Goal: Task Accomplishment & Management: Manage account settings

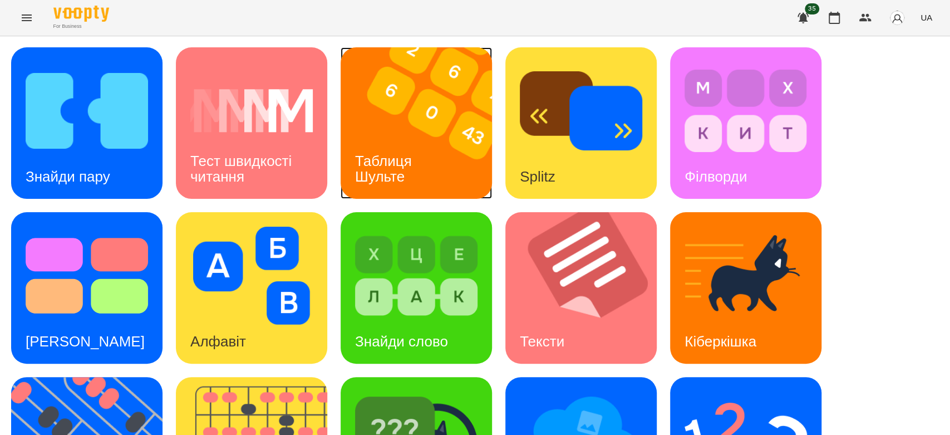
click at [405, 144] on div "Таблиця Шульте" at bounding box center [386, 169] width 90 height 60
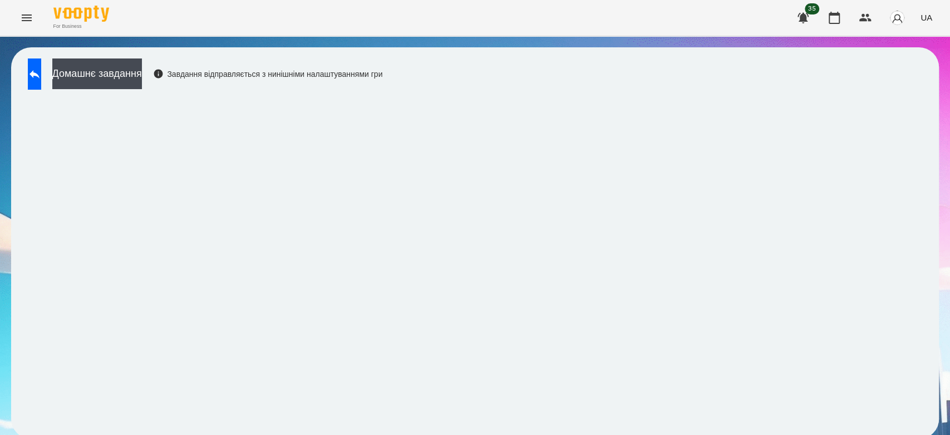
scroll to position [4, 0]
click at [41, 58] on button at bounding box center [34, 73] width 13 height 31
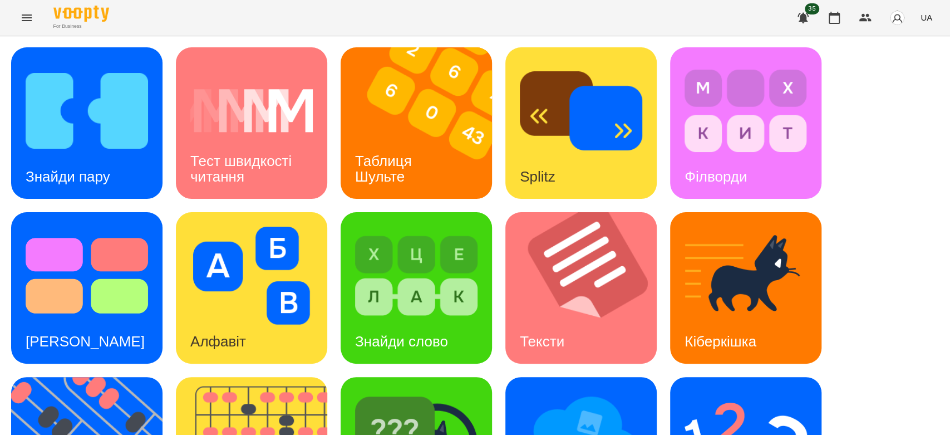
scroll to position [269, 0]
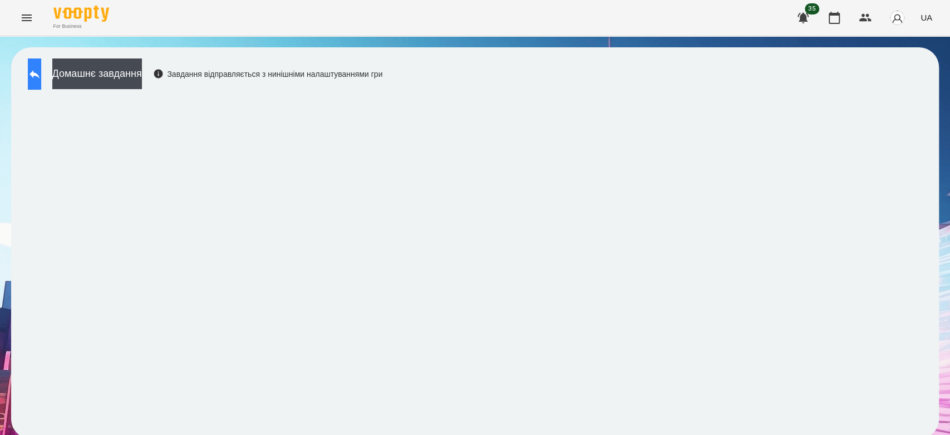
click at [32, 68] on button at bounding box center [34, 73] width 13 height 31
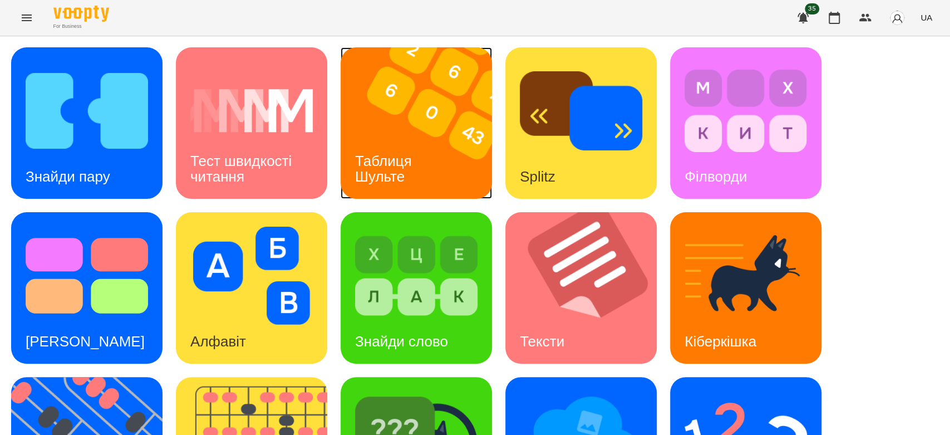
click at [434, 130] on img at bounding box center [423, 122] width 165 height 151
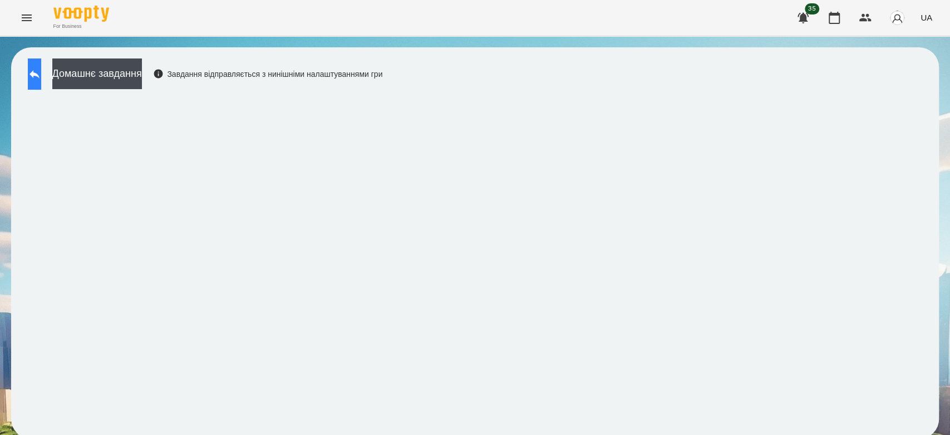
click at [37, 64] on button at bounding box center [34, 73] width 13 height 31
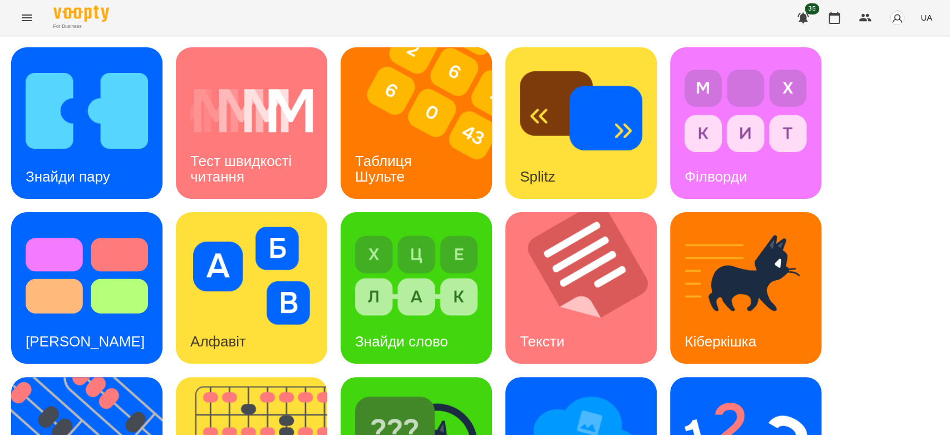
scroll to position [269, 0]
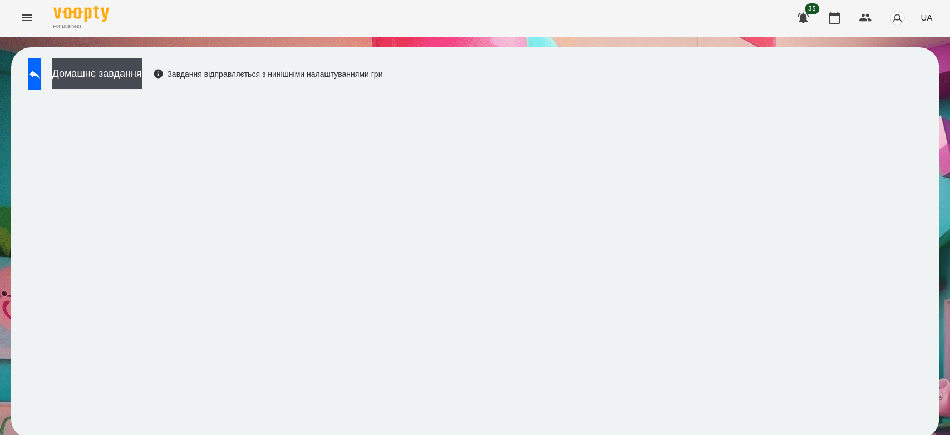
scroll to position [4, 0]
click at [32, 66] on button at bounding box center [34, 73] width 13 height 31
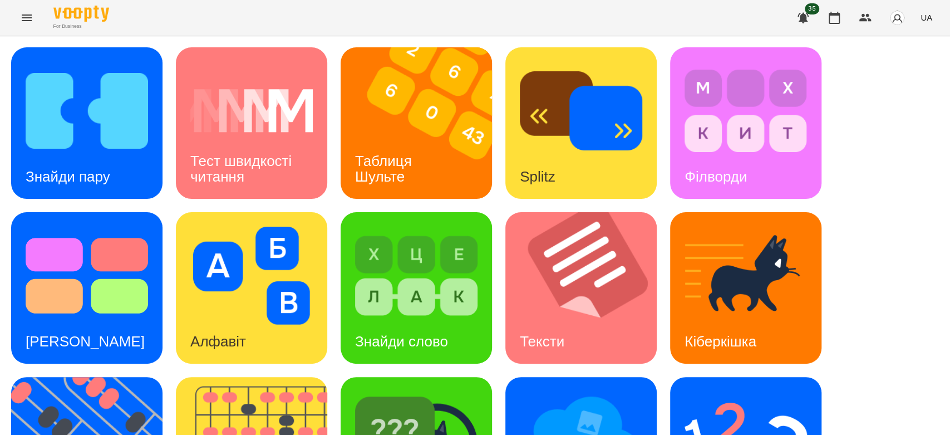
scroll to position [269, 0]
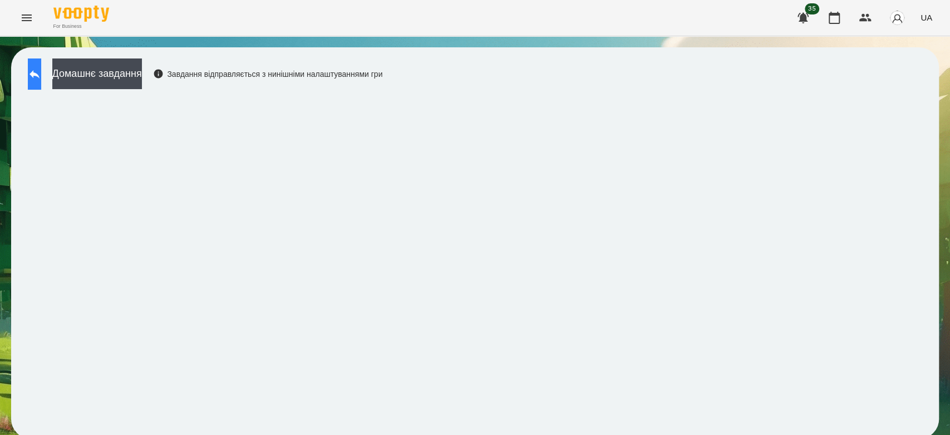
click at [31, 80] on button at bounding box center [34, 73] width 13 height 31
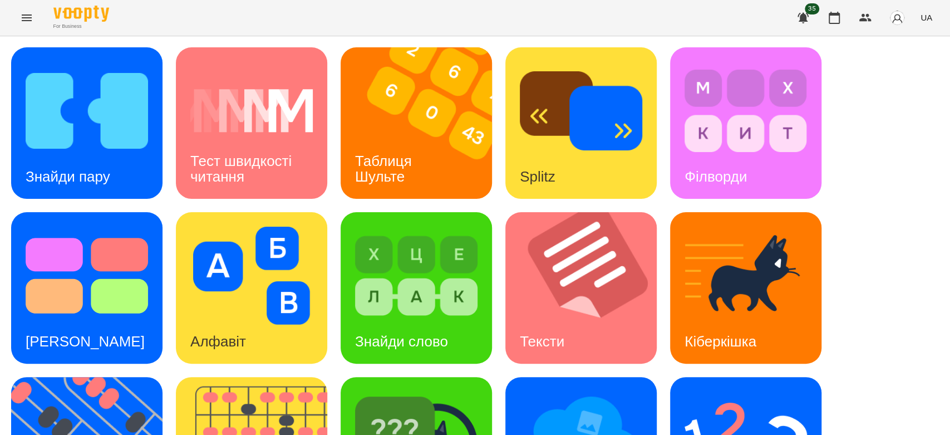
scroll to position [269, 0]
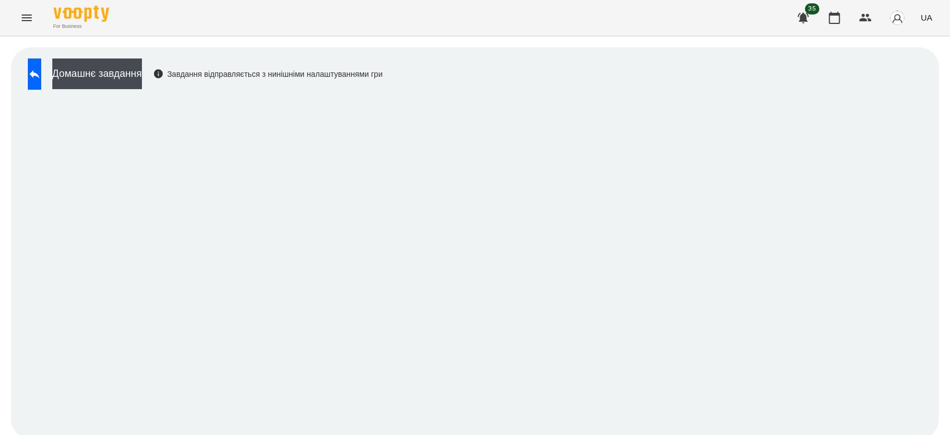
scroll to position [4, 0]
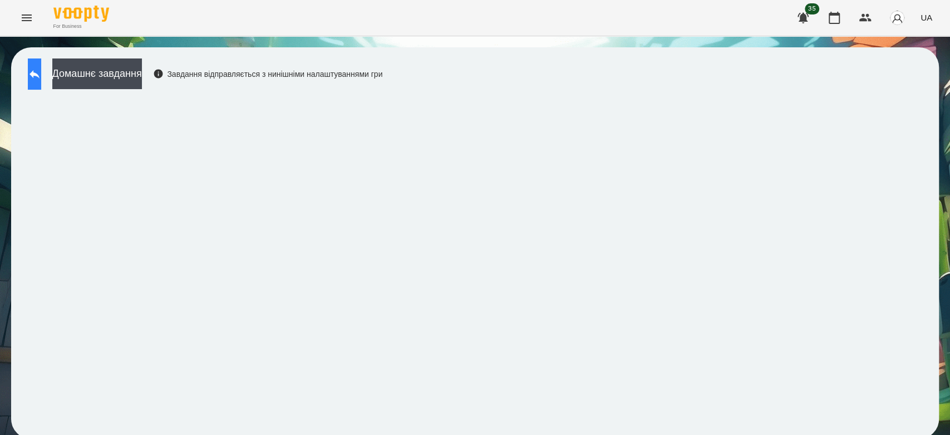
click at [41, 66] on button at bounding box center [34, 73] width 13 height 31
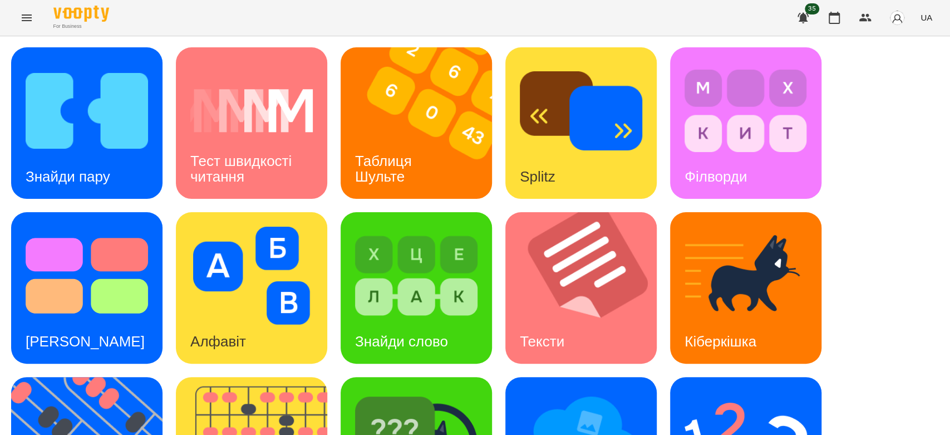
scroll to position [269, 0]
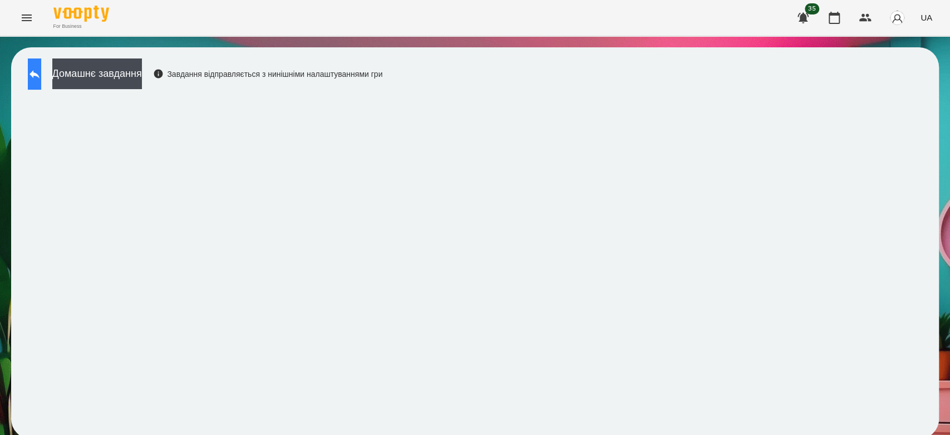
click at [41, 76] on icon at bounding box center [34, 73] width 13 height 13
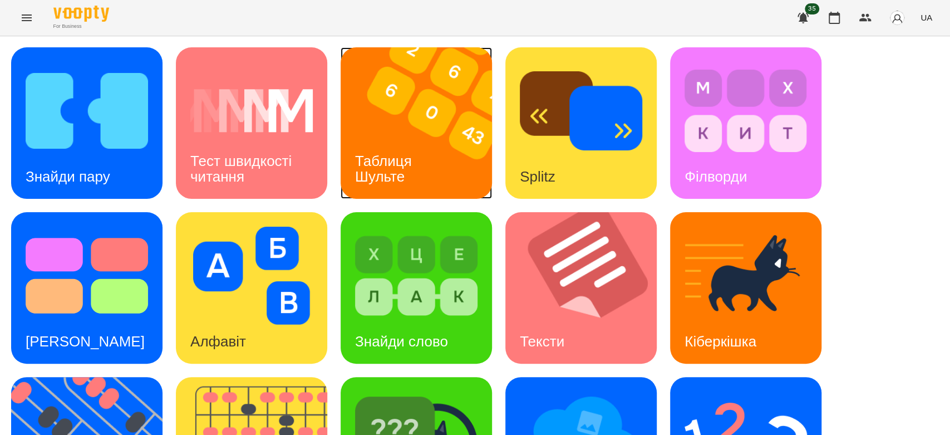
click at [446, 160] on img at bounding box center [423, 122] width 165 height 151
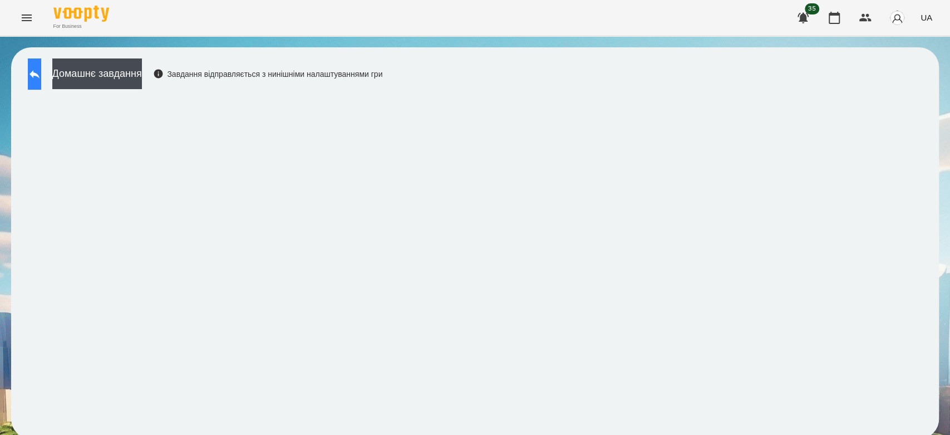
click at [41, 75] on button at bounding box center [34, 73] width 13 height 31
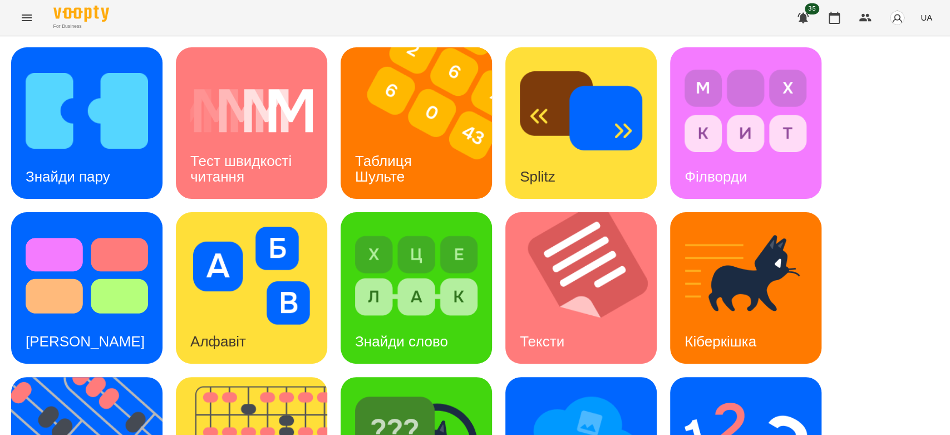
scroll to position [269, 0]
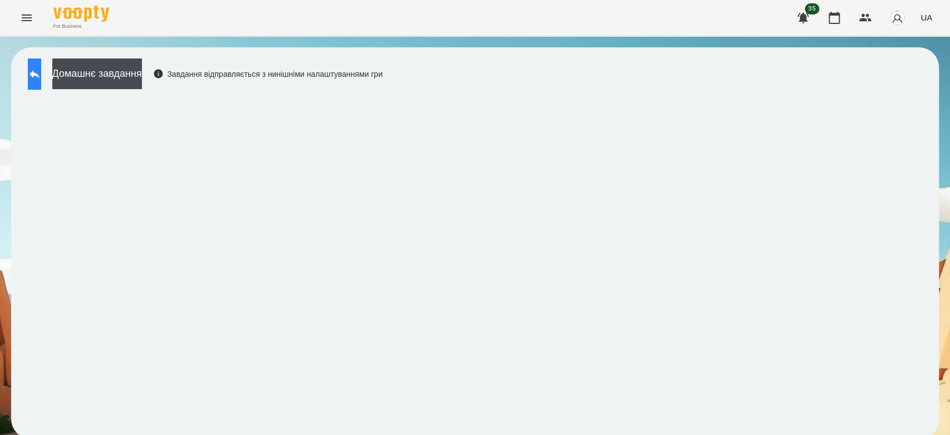
click at [41, 72] on button at bounding box center [34, 73] width 13 height 31
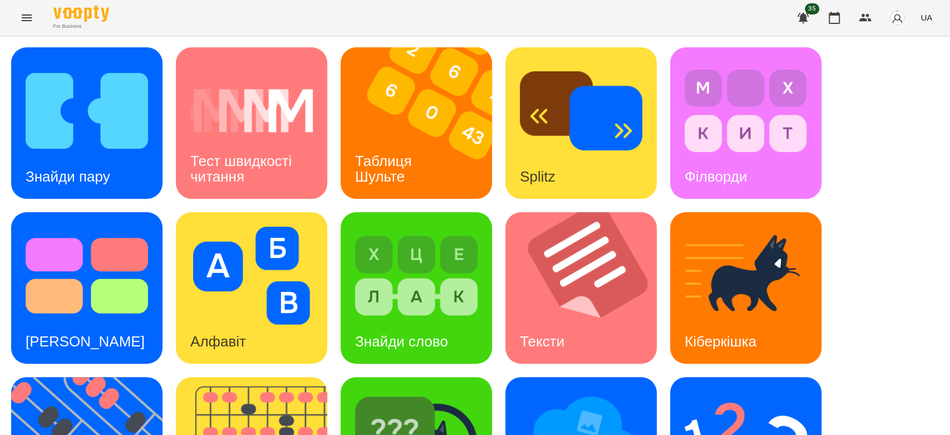
scroll to position [269, 0]
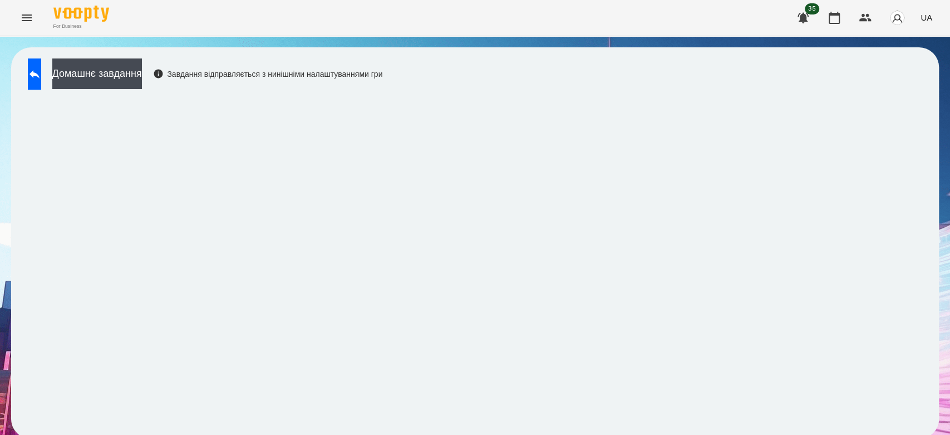
scroll to position [4, 0]
click at [142, 69] on button "Домашнє завдання" at bounding box center [97, 73] width 90 height 31
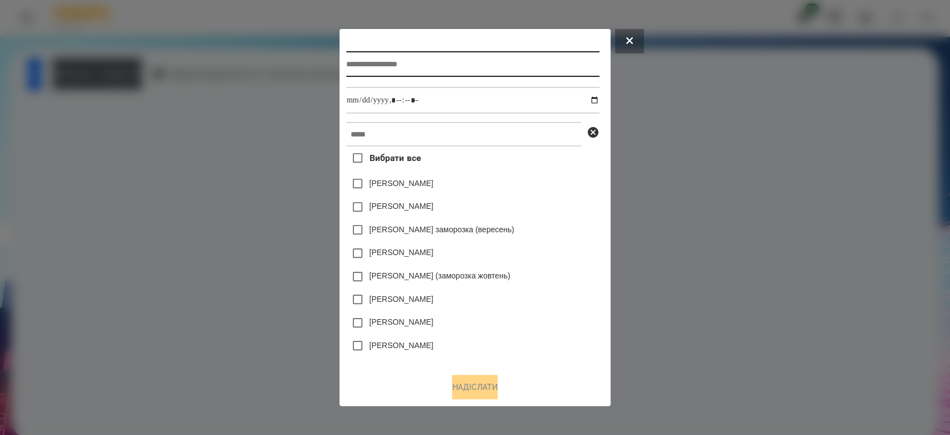
click at [434, 66] on input "text" at bounding box center [472, 64] width 253 height 26
type input "*"
type input "**********"
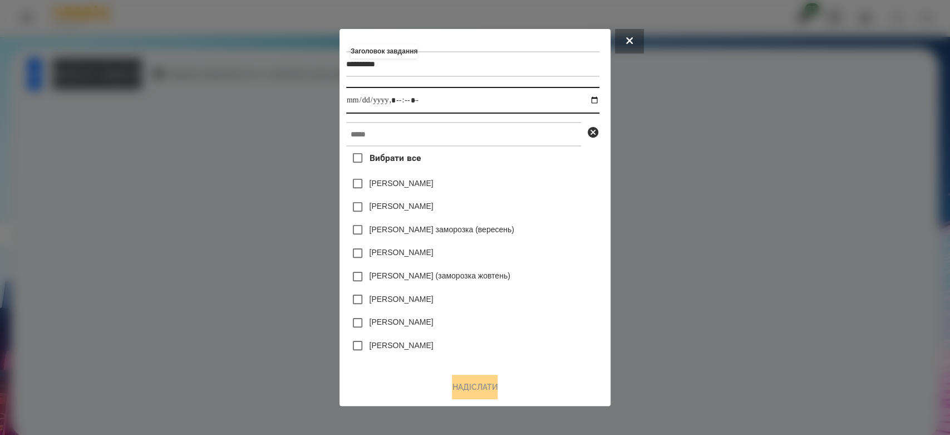
click at [599, 100] on input "datetime-local" at bounding box center [472, 100] width 253 height 27
type input "**********"
click at [558, 185] on div "[PERSON_NAME]" at bounding box center [472, 183] width 253 height 23
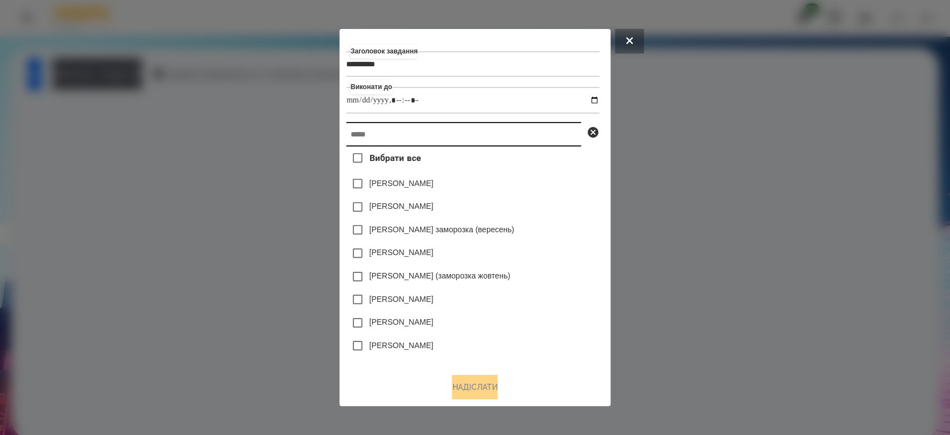
click at [542, 136] on input "text" at bounding box center [463, 134] width 235 height 24
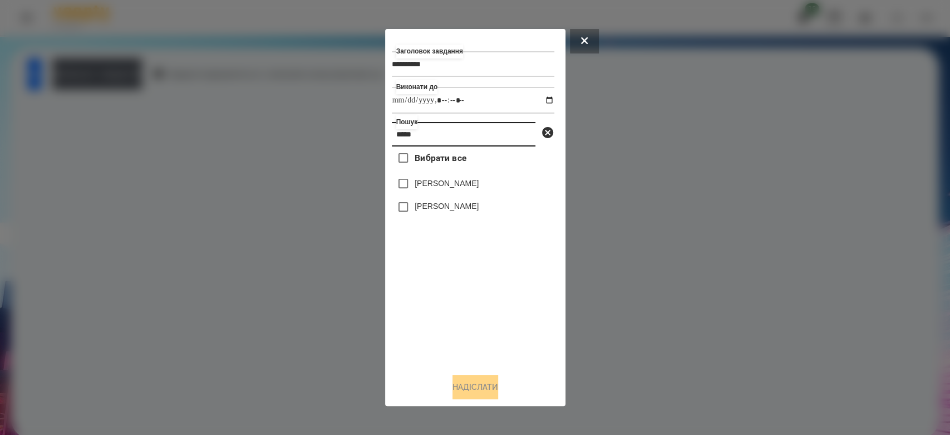
type input "*****"
click at [457, 189] on label "[PERSON_NAME]" at bounding box center [447, 183] width 64 height 11
click at [493, 384] on button "Надіслати" at bounding box center [476, 387] width 46 height 24
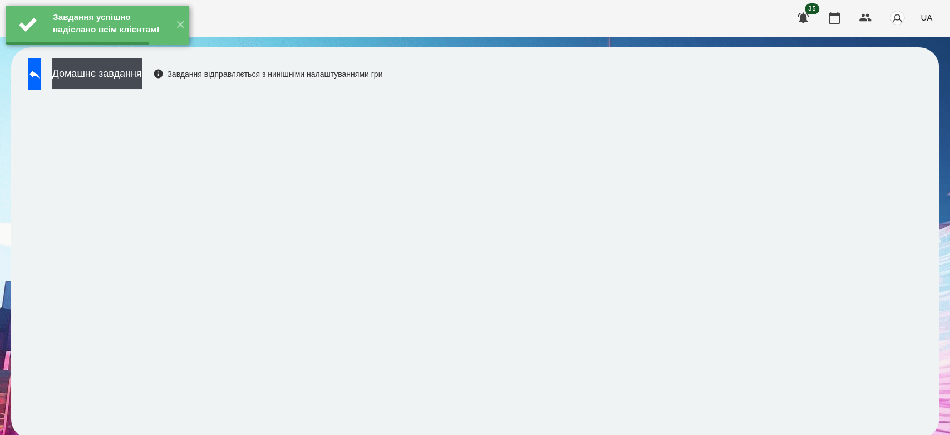
click at [122, 72] on button "Домашнє завдання" at bounding box center [97, 73] width 90 height 31
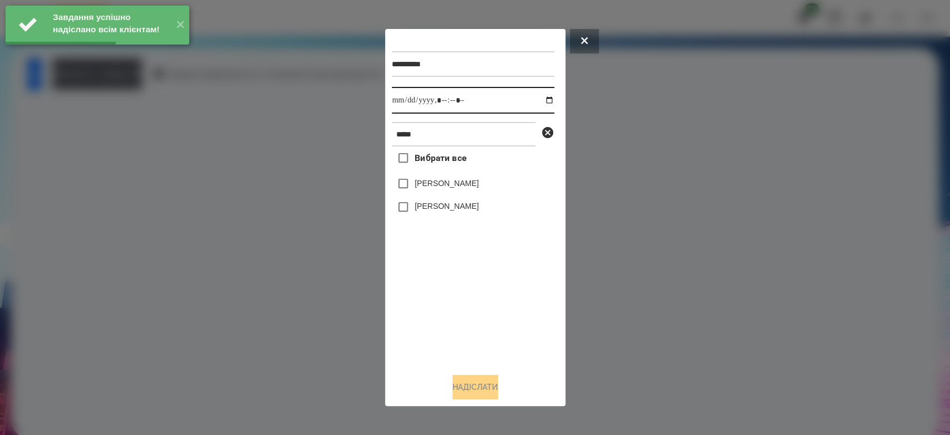
click at [539, 100] on input "datetime-local" at bounding box center [473, 100] width 163 height 27
type input "**********"
click at [485, 327] on div "Вибрати все [PERSON_NAME] [PERSON_NAME]" at bounding box center [473, 255] width 163 height 218
drag, startPoint x: 459, startPoint y: 184, endPoint x: 459, endPoint y: 200, distance: 16.2
click at [459, 184] on label "[PERSON_NAME]" at bounding box center [447, 183] width 64 height 11
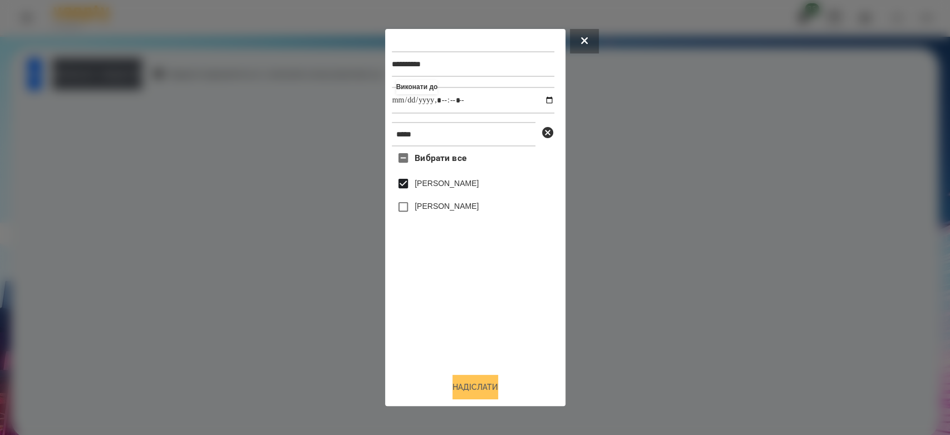
click at [492, 392] on button "Надіслати" at bounding box center [476, 387] width 46 height 24
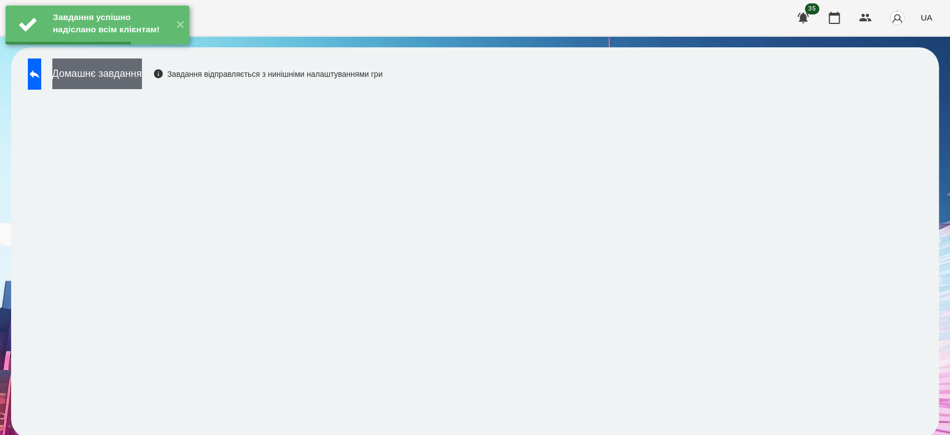
click at [139, 75] on button "Домашнє завдання" at bounding box center [97, 73] width 90 height 31
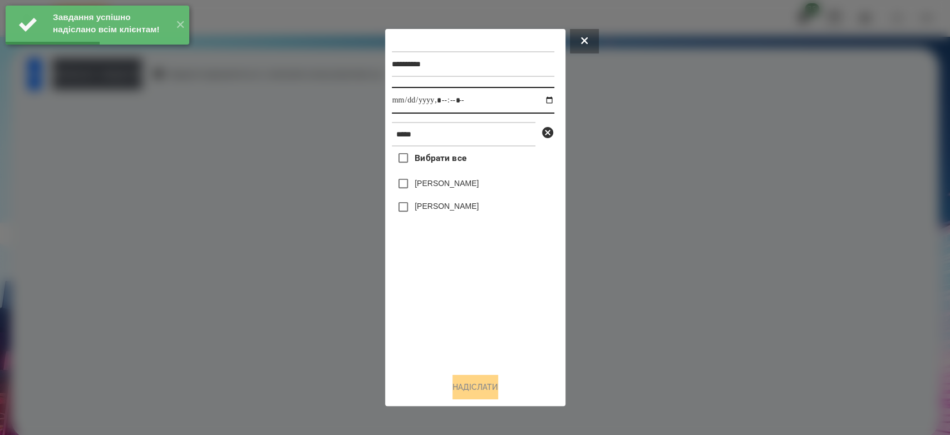
click at [543, 101] on input "datetime-local" at bounding box center [473, 100] width 163 height 27
type input "**********"
click at [526, 346] on div "Вибрати все [PERSON_NAME] [PERSON_NAME]" at bounding box center [473, 255] width 163 height 218
click at [463, 178] on div "[PERSON_NAME]" at bounding box center [473, 183] width 163 height 23
click at [465, 184] on label "[PERSON_NAME]" at bounding box center [447, 183] width 64 height 11
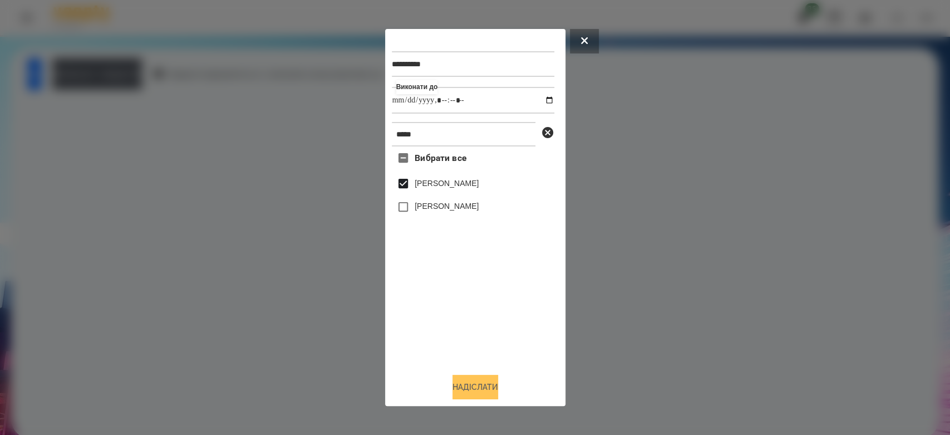
click at [473, 384] on button "Надіслати" at bounding box center [476, 387] width 46 height 24
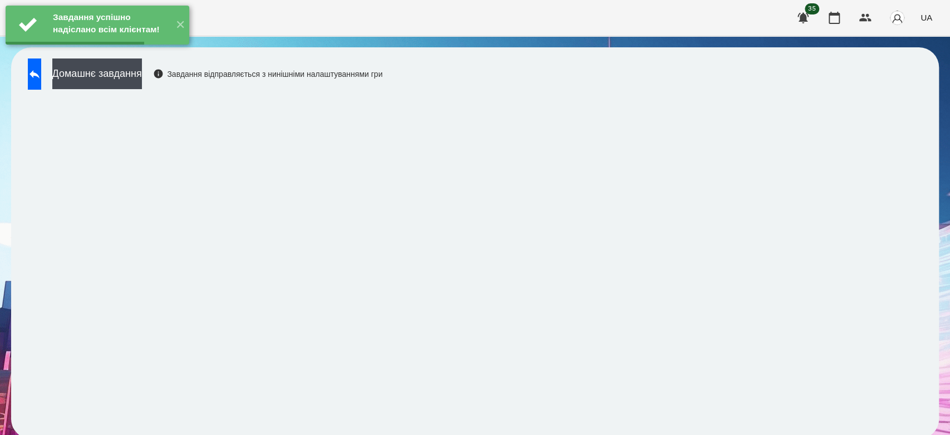
click at [142, 67] on button "Домашнє завдання" at bounding box center [97, 73] width 90 height 31
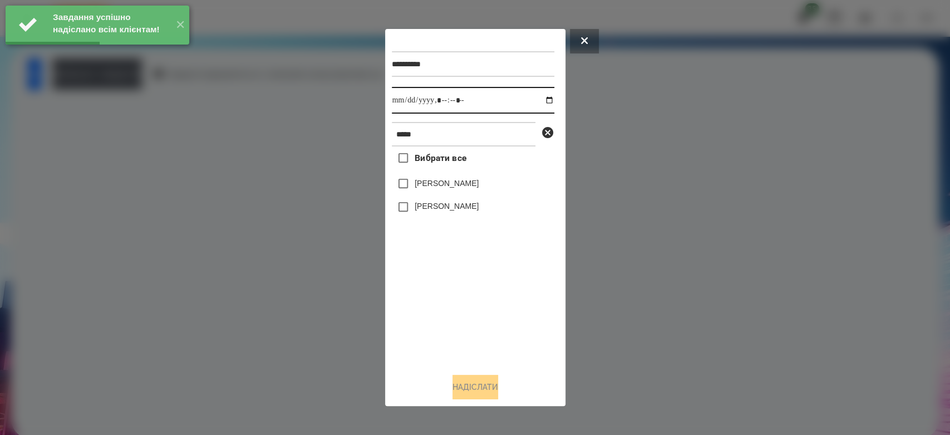
click at [540, 97] on input "datetime-local" at bounding box center [473, 100] width 163 height 27
type input "**********"
click at [501, 303] on div "Вибрати все [PERSON_NAME] [PERSON_NAME]" at bounding box center [473, 255] width 163 height 218
click at [471, 186] on label "[PERSON_NAME]" at bounding box center [447, 183] width 64 height 11
click at [482, 391] on button "Надіслати" at bounding box center [476, 387] width 46 height 24
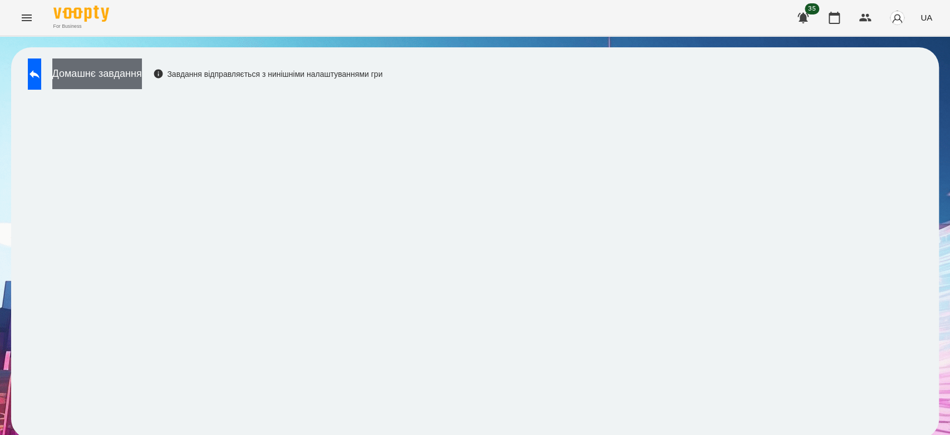
click at [142, 63] on button "Домашнє завдання" at bounding box center [97, 73] width 90 height 31
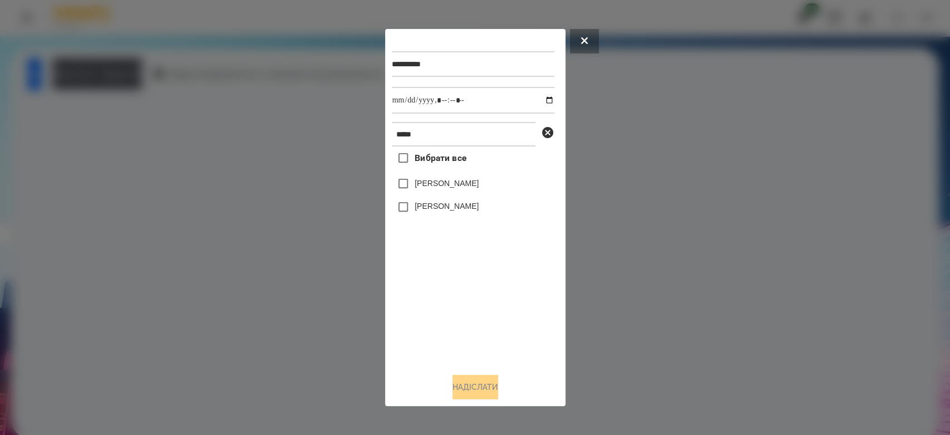
click at [470, 187] on label "[PERSON_NAME]" at bounding box center [447, 183] width 64 height 11
click at [480, 382] on button "Надіслати" at bounding box center [476, 387] width 46 height 24
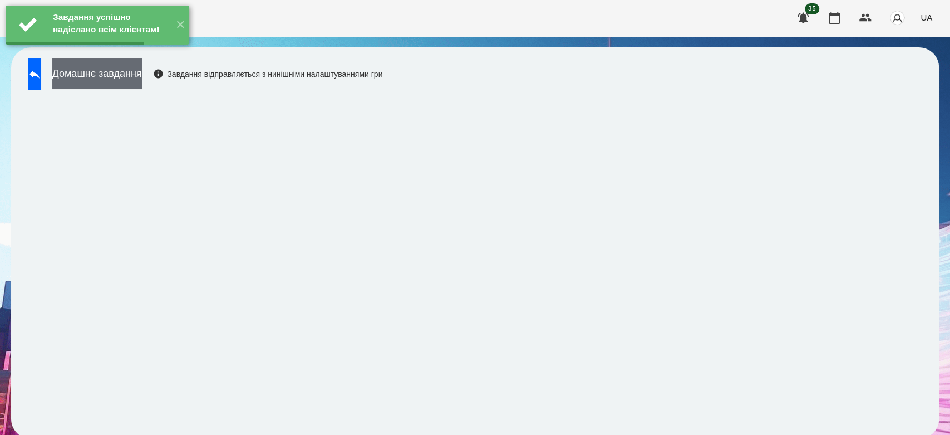
click at [142, 75] on button "Домашнє завдання" at bounding box center [97, 73] width 90 height 31
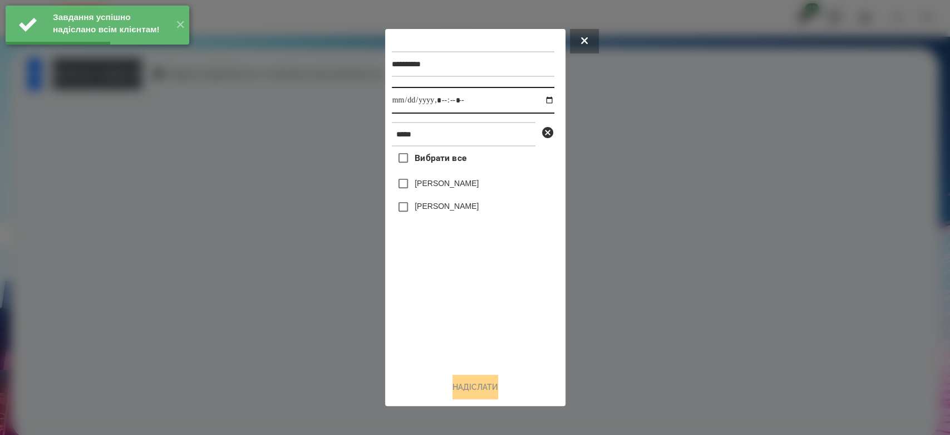
click at [541, 101] on input "datetime-local" at bounding box center [473, 100] width 163 height 27
type input "**********"
click at [485, 333] on div "Вибрати все [PERSON_NAME] [PERSON_NAME]" at bounding box center [473, 255] width 163 height 218
click at [463, 173] on div "Вибрати все [PERSON_NAME] [PERSON_NAME]" at bounding box center [473, 255] width 163 height 218
click at [463, 177] on div "[PERSON_NAME]" at bounding box center [473, 183] width 163 height 23
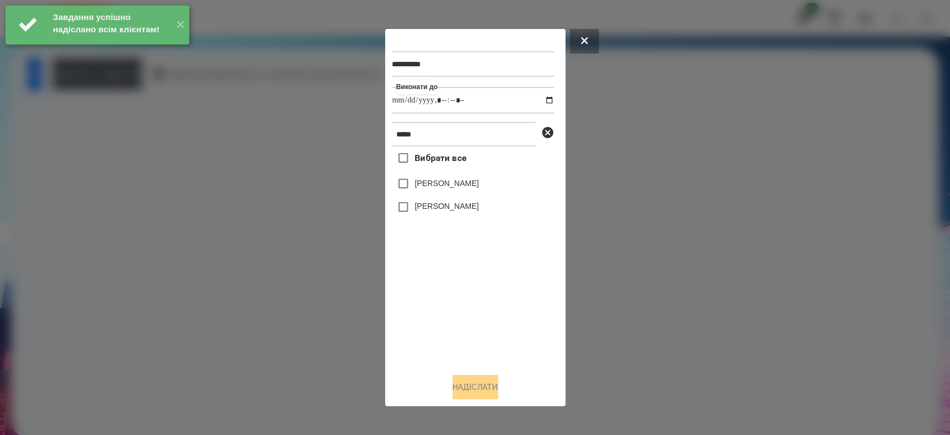
click at [468, 189] on label "[PERSON_NAME]" at bounding box center [447, 183] width 64 height 11
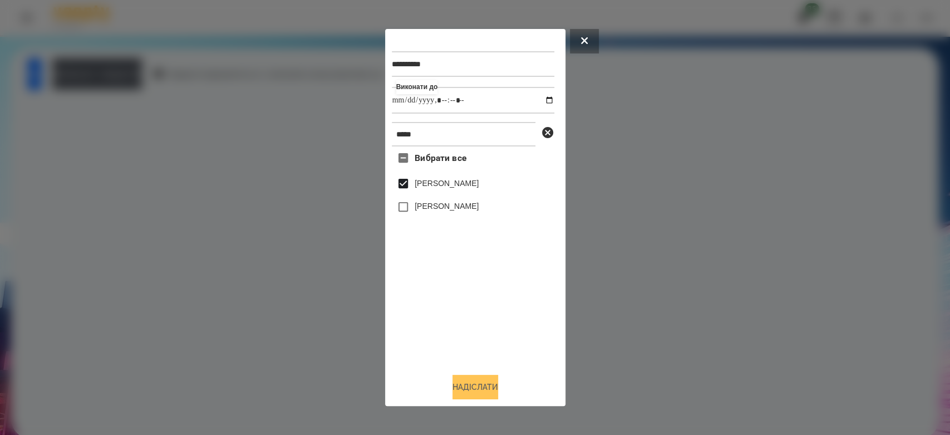
click at [487, 393] on button "Надіслати" at bounding box center [476, 387] width 46 height 24
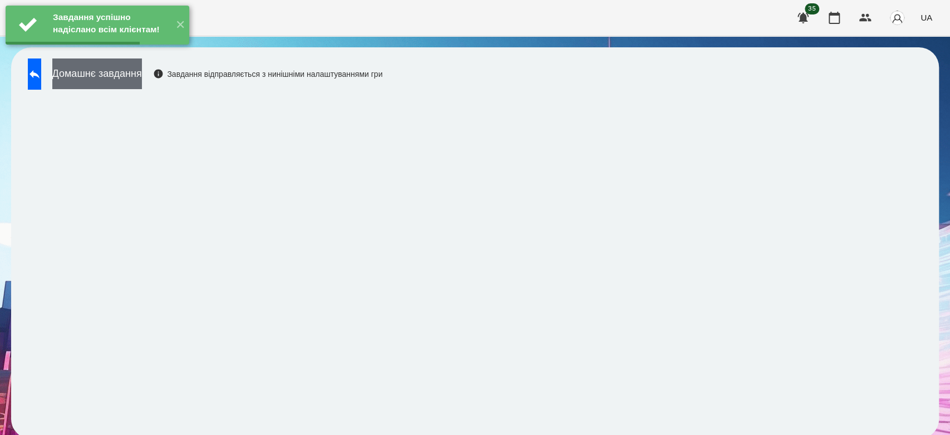
click at [142, 72] on button "Домашнє завдання" at bounding box center [97, 73] width 90 height 31
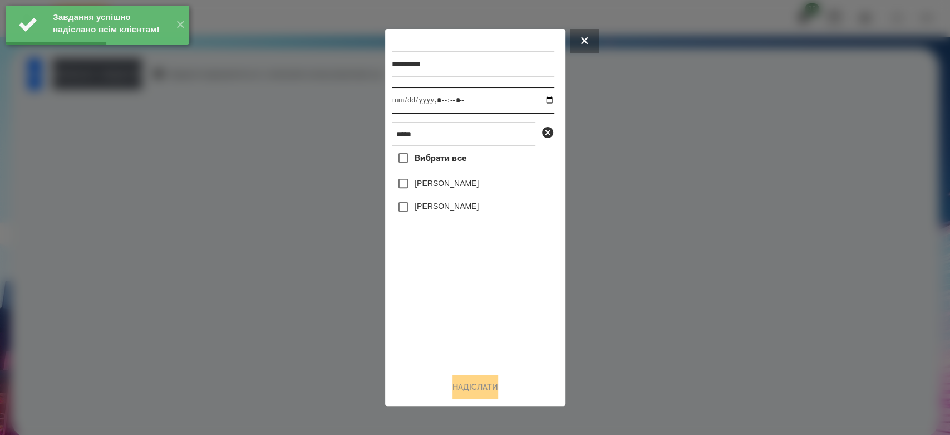
click at [537, 100] on input "datetime-local" at bounding box center [473, 100] width 163 height 27
type input "**********"
drag, startPoint x: 499, startPoint y: 335, endPoint x: 498, endPoint y: 328, distance: 6.2
click at [499, 335] on div "Вибрати все [PERSON_NAME] [PERSON_NAME]" at bounding box center [473, 255] width 163 height 218
click at [463, 180] on label "[PERSON_NAME]" at bounding box center [447, 183] width 64 height 11
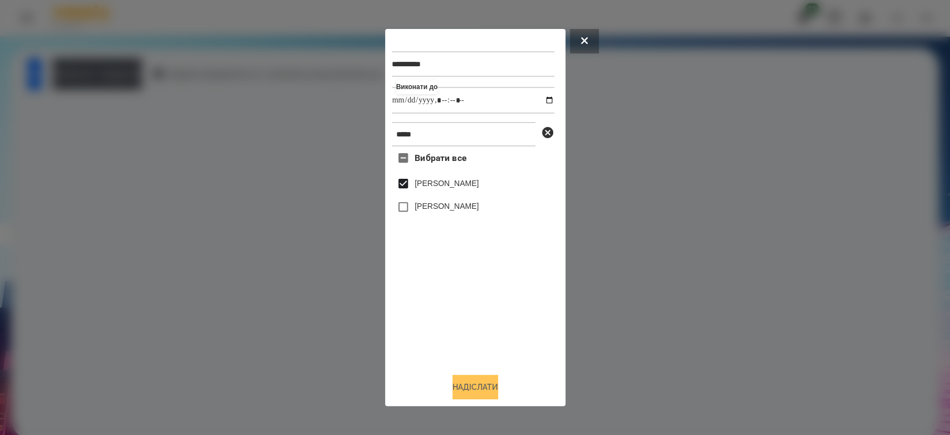
click at [478, 377] on button "Надіслати" at bounding box center [476, 387] width 46 height 24
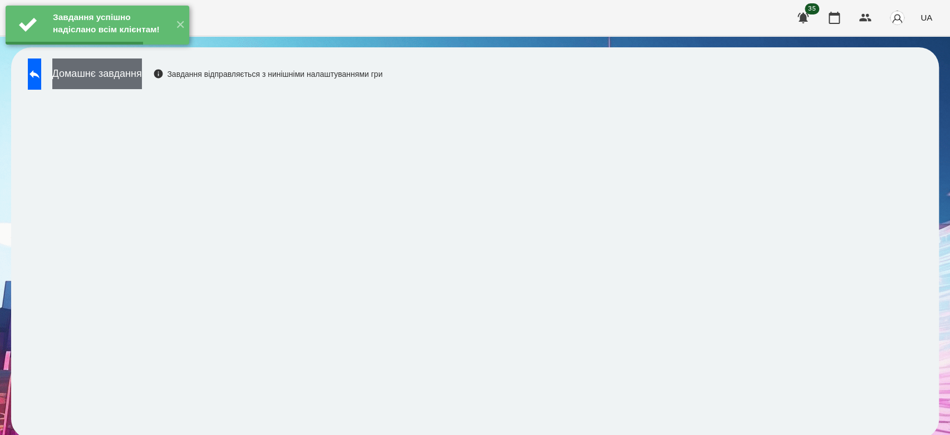
click at [149, 86] on div "Домашнє завдання Завдання відправляється з нинішніми налаштуваннями гри" at bounding box center [202, 76] width 360 height 37
click at [142, 72] on button "Домашнє завдання" at bounding box center [97, 73] width 90 height 31
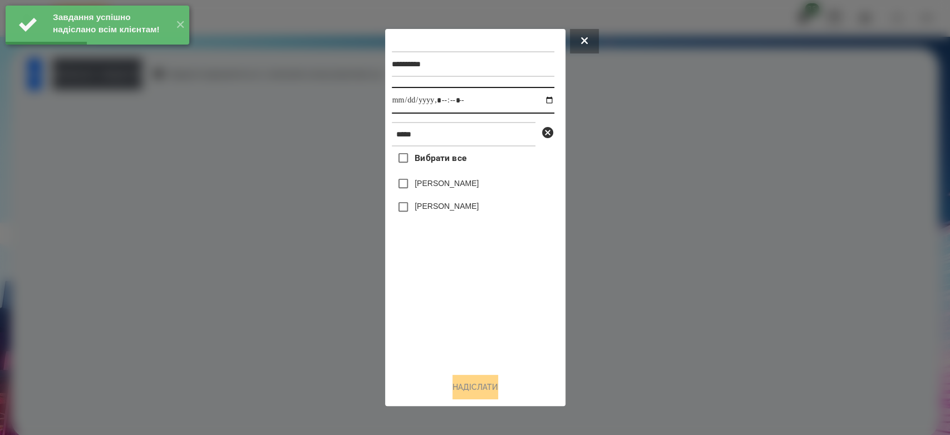
click at [543, 107] on input "datetime-local" at bounding box center [473, 100] width 163 height 27
click at [538, 97] on input "datetime-local" at bounding box center [473, 100] width 163 height 27
type input "**********"
drag, startPoint x: 483, startPoint y: 316, endPoint x: 472, endPoint y: 276, distance: 41.6
click at [483, 316] on div "Вибрати все [PERSON_NAME] [PERSON_NAME]" at bounding box center [473, 255] width 163 height 218
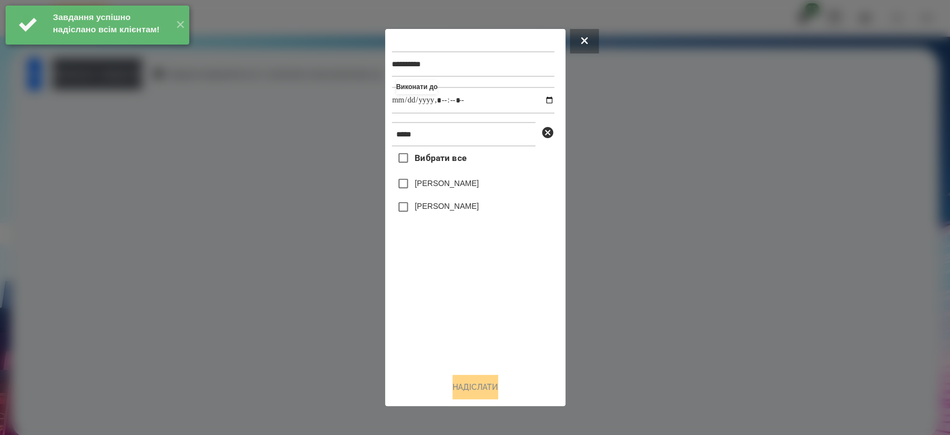
click at [463, 176] on div "[PERSON_NAME]" at bounding box center [473, 183] width 163 height 23
click at [468, 181] on label "[PERSON_NAME]" at bounding box center [447, 183] width 64 height 11
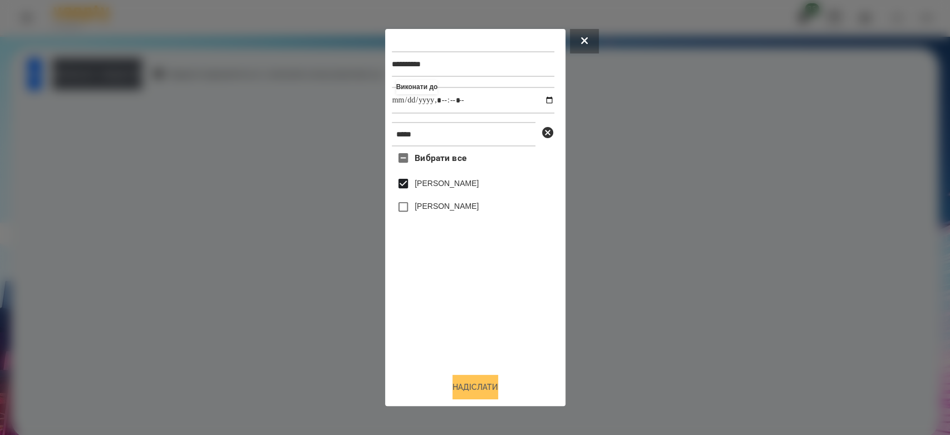
click at [483, 389] on button "Надіслати" at bounding box center [476, 387] width 46 height 24
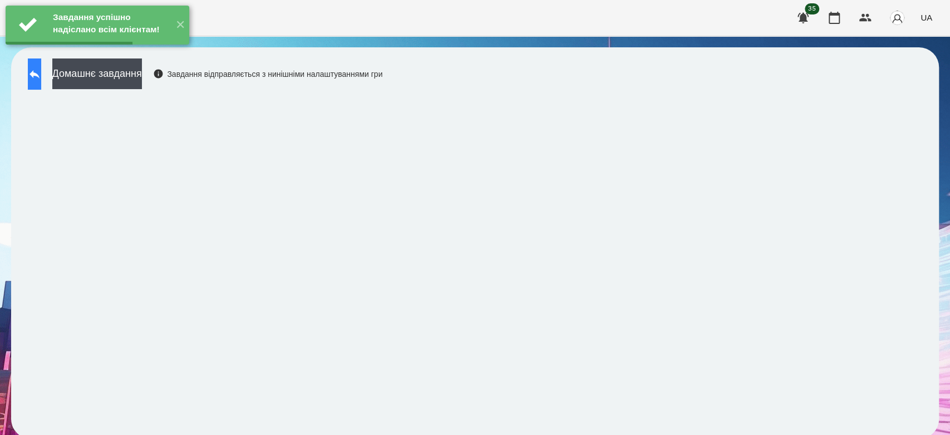
click at [41, 82] on button at bounding box center [34, 73] width 13 height 31
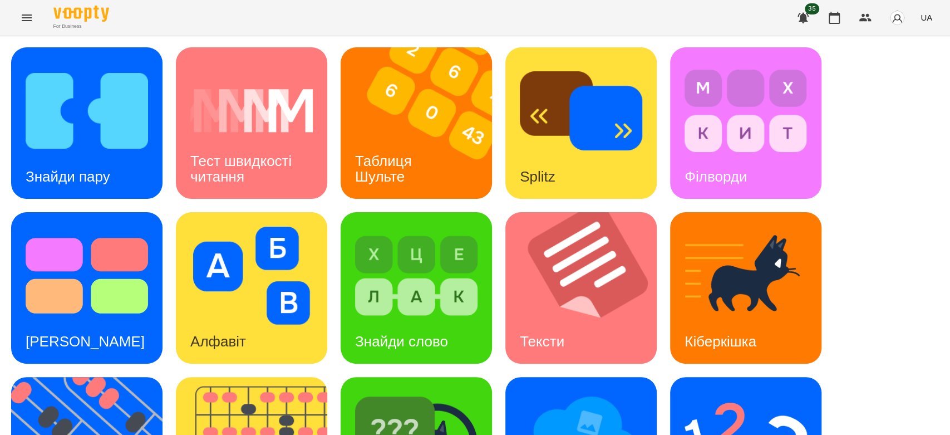
click at [329, 99] on div "Знайди пару Тест швидкості читання Таблиця [PERSON_NAME] Splitz Філворди Тест С…" at bounding box center [475, 370] width 928 height 646
click at [409, 119] on img at bounding box center [423, 122] width 165 height 151
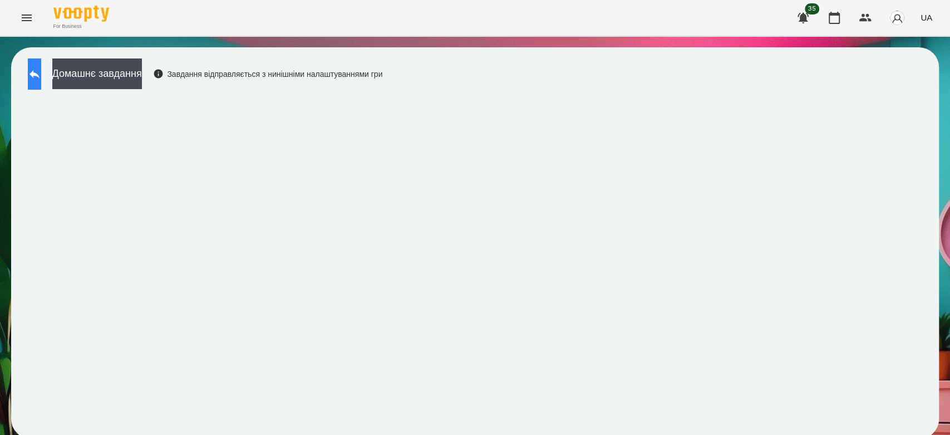
click at [41, 86] on button at bounding box center [34, 73] width 13 height 31
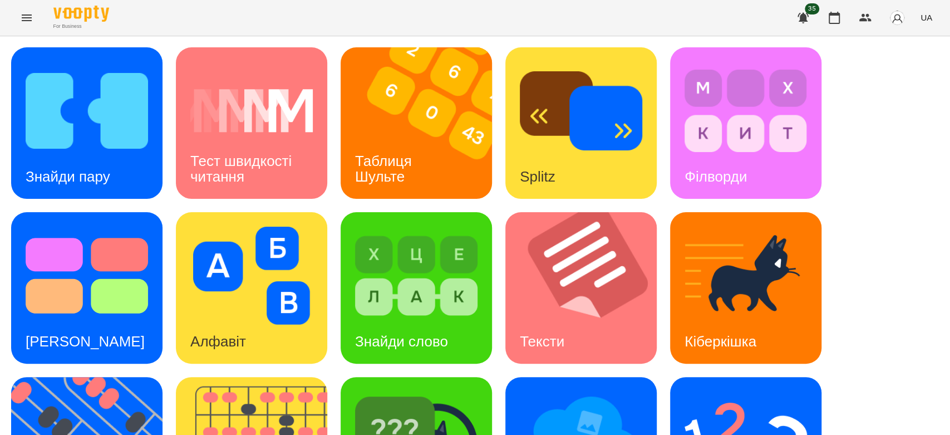
scroll to position [269, 0]
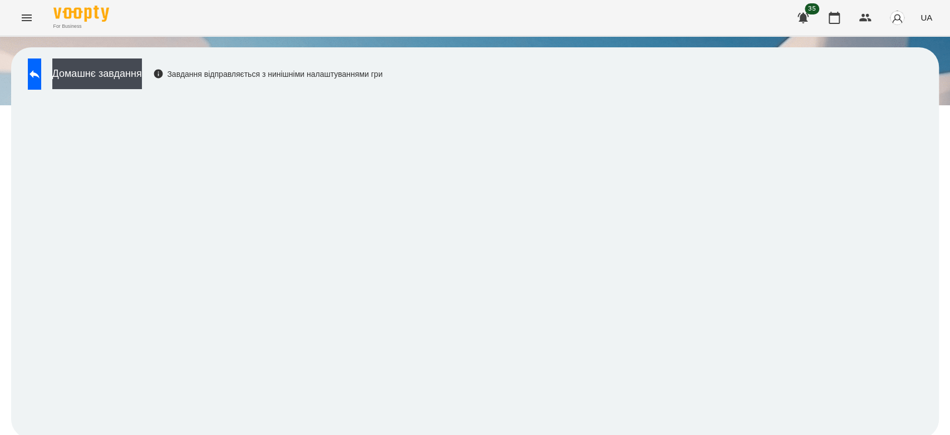
scroll to position [4, 0]
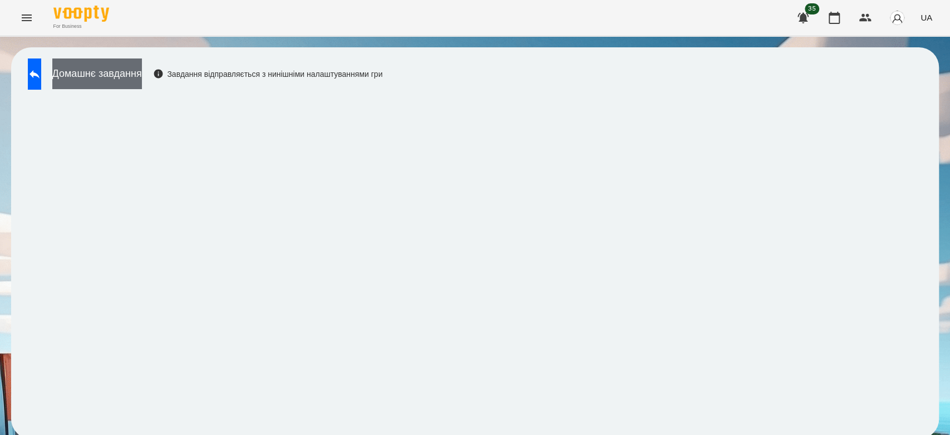
click at [115, 61] on button "Домашнє завдання" at bounding box center [97, 73] width 90 height 31
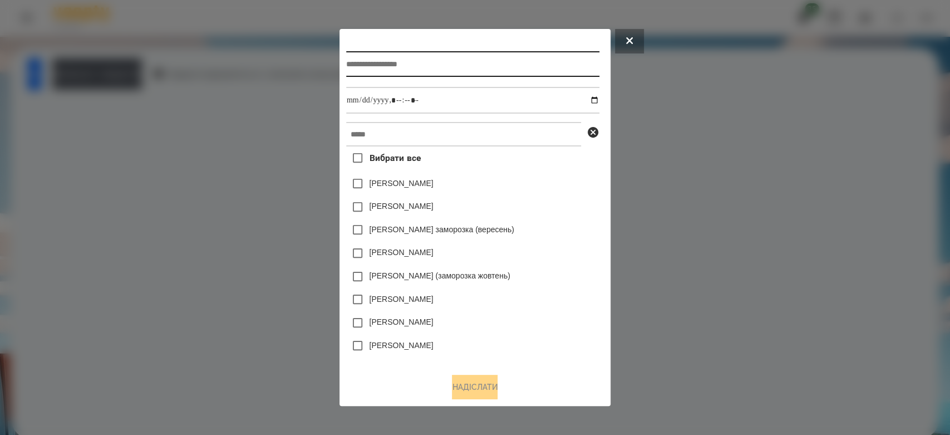
click at [570, 68] on input "text" at bounding box center [472, 64] width 253 height 26
type input "*********"
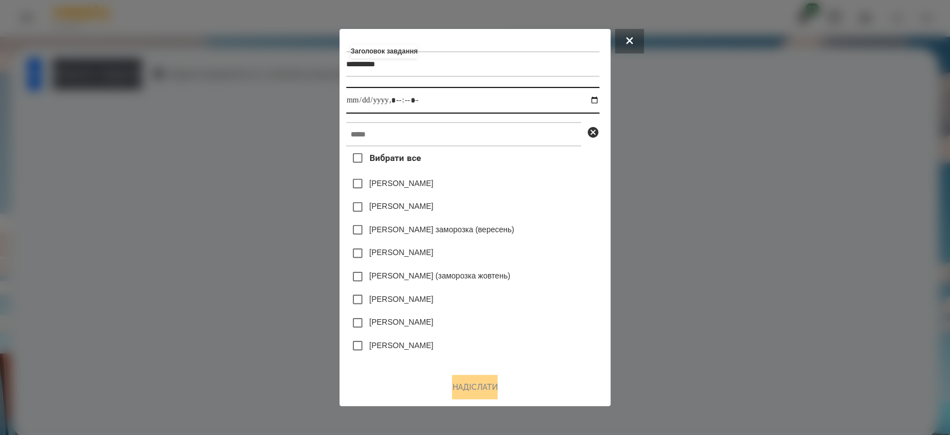
click at [600, 99] on input "datetime-local" at bounding box center [472, 100] width 253 height 27
drag, startPoint x: 598, startPoint y: 101, endPoint x: 582, endPoint y: 100, distance: 15.7
click at [597, 101] on input "datetime-local" at bounding box center [472, 100] width 253 height 27
click at [600, 92] on input "datetime-local" at bounding box center [472, 100] width 253 height 27
click at [598, 96] on input "datetime-local" at bounding box center [472, 100] width 253 height 27
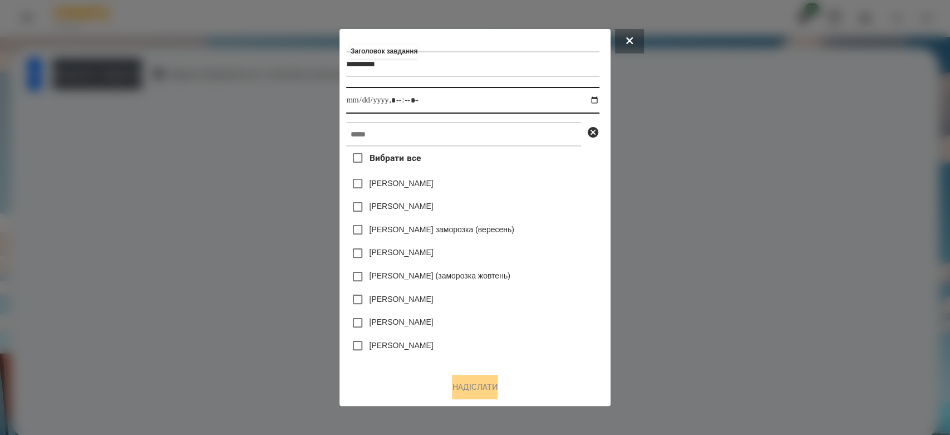
click at [497, 101] on input "datetime-local" at bounding box center [472, 100] width 253 height 27
click at [596, 102] on input "datetime-local" at bounding box center [472, 100] width 253 height 27
type input "**********"
drag, startPoint x: 537, startPoint y: 204, endPoint x: 534, endPoint y: 149, distance: 54.6
click at [537, 200] on div "[PERSON_NAME]" at bounding box center [472, 206] width 253 height 23
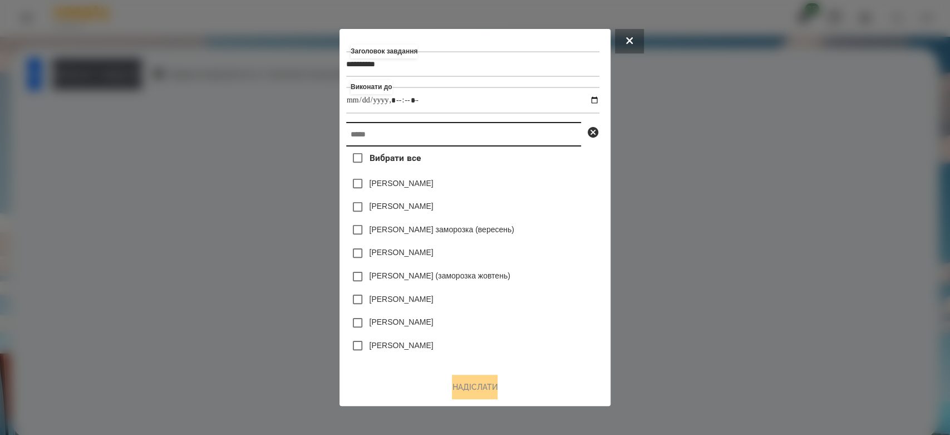
click at [534, 143] on input "text" at bounding box center [463, 134] width 235 height 24
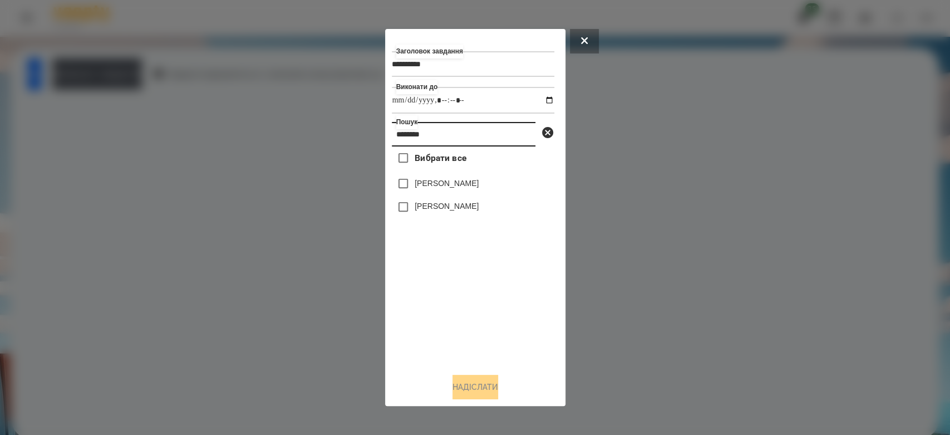
type input "********"
click at [450, 179] on label "[PERSON_NAME]" at bounding box center [447, 183] width 64 height 11
click at [480, 386] on button "Надіслати" at bounding box center [476, 387] width 46 height 24
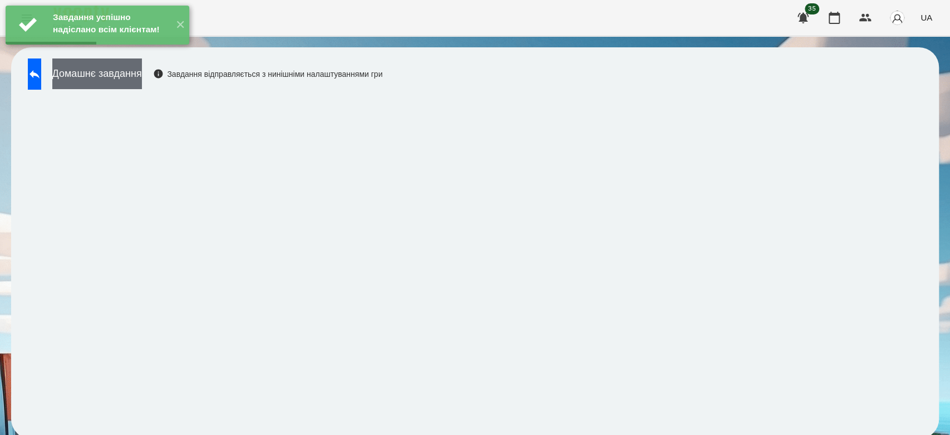
click at [138, 73] on button "Домашнє завдання" at bounding box center [97, 73] width 90 height 31
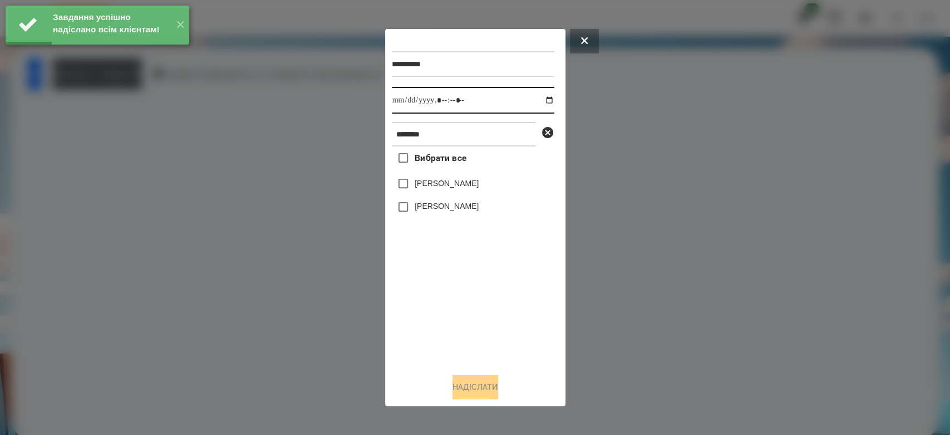
drag, startPoint x: 545, startPoint y: 101, endPoint x: 539, endPoint y: 101, distance: 6.1
click at [543, 101] on input "datetime-local" at bounding box center [473, 100] width 163 height 27
type input "**********"
drag, startPoint x: 503, startPoint y: 316, endPoint x: 490, endPoint y: 277, distance: 40.9
click at [503, 316] on div "Вибрати все [PERSON_NAME] [PERSON_NAME]" at bounding box center [473, 255] width 163 height 218
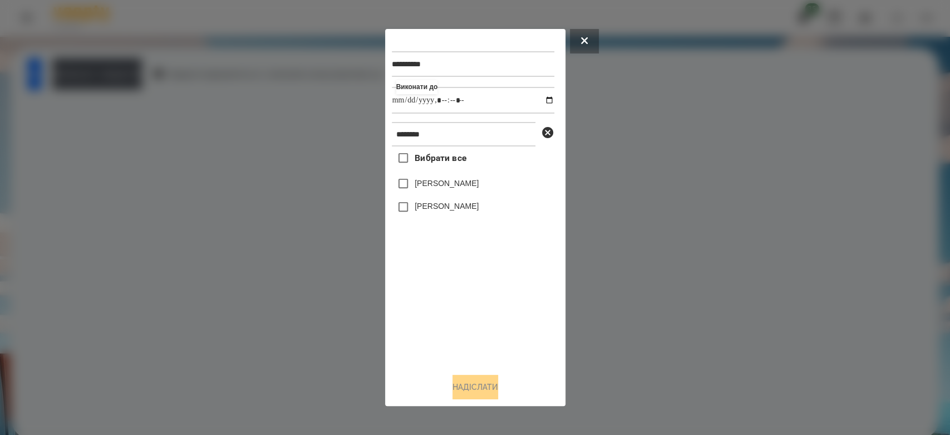
click at [467, 189] on label "[PERSON_NAME]" at bounding box center [447, 183] width 64 height 11
click at [488, 386] on button "Надіслати" at bounding box center [476, 387] width 46 height 24
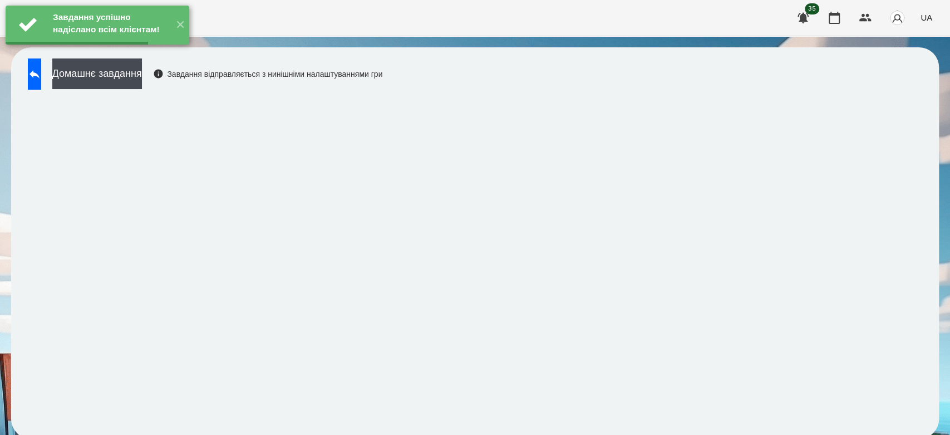
click at [142, 77] on button "Домашнє завдання" at bounding box center [97, 73] width 90 height 31
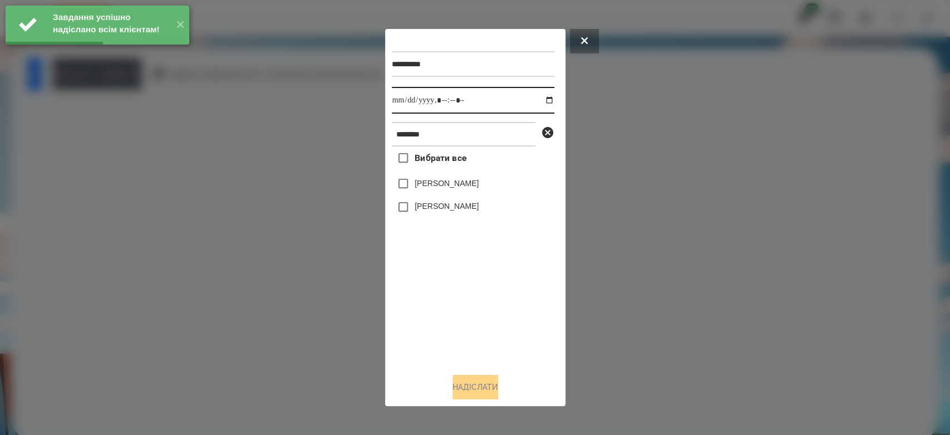
click at [540, 97] on input "datetime-local" at bounding box center [473, 100] width 163 height 27
type input "**********"
click at [488, 322] on div "Вибрати все [PERSON_NAME] [PERSON_NAME]" at bounding box center [473, 255] width 163 height 218
click at [468, 189] on label "[PERSON_NAME]" at bounding box center [447, 183] width 64 height 11
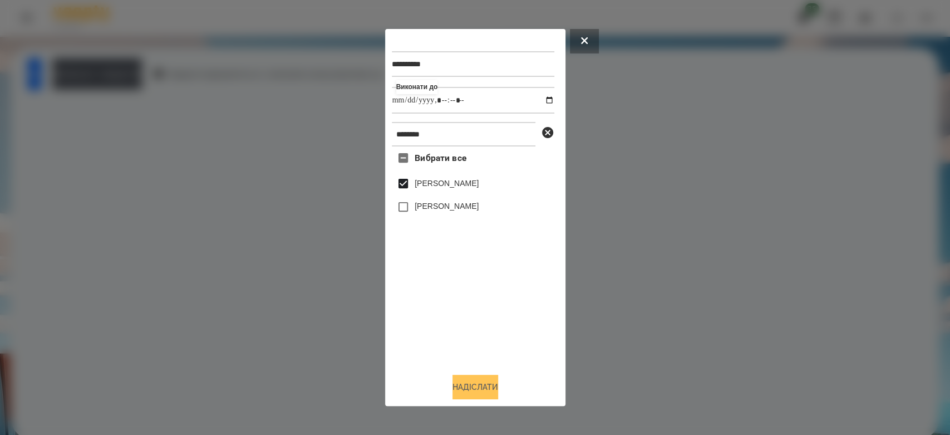
click at [486, 391] on button "Надіслати" at bounding box center [476, 387] width 46 height 24
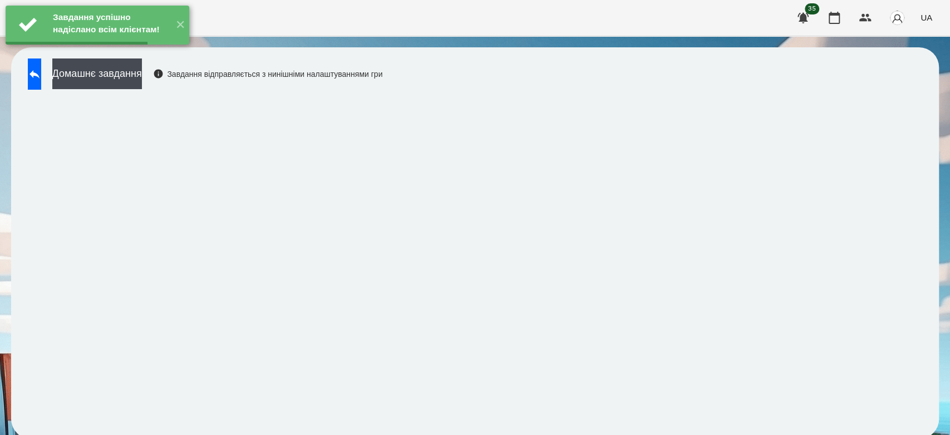
click at [149, 50] on div "Завдання успішно надіслано всім клієнтам! ✕" at bounding box center [97, 25] width 195 height 50
click at [142, 79] on button "Домашнє завдання" at bounding box center [97, 73] width 90 height 31
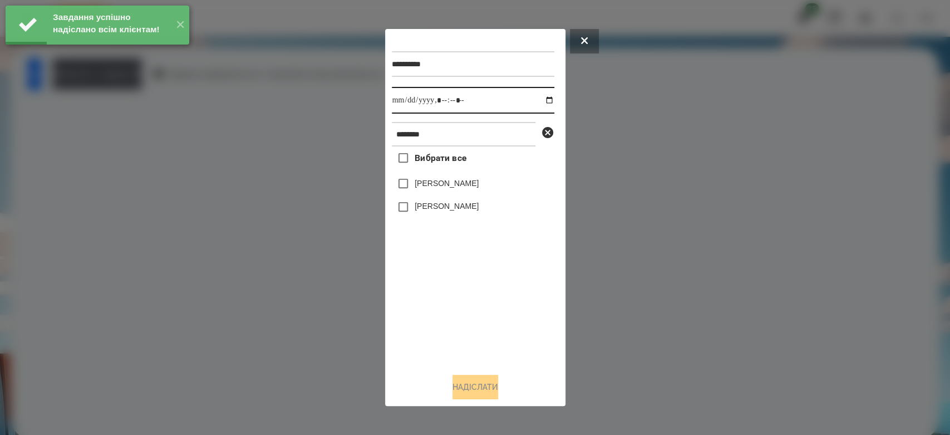
drag, startPoint x: 540, startPoint y: 102, endPoint x: 521, endPoint y: 112, distance: 21.4
click at [539, 102] on input "datetime-local" at bounding box center [473, 100] width 163 height 27
type input "**********"
click at [532, 308] on div "Вибрати все [PERSON_NAME] [PERSON_NAME]" at bounding box center [473, 255] width 163 height 218
click at [452, 181] on label "[PERSON_NAME]" at bounding box center [447, 183] width 64 height 11
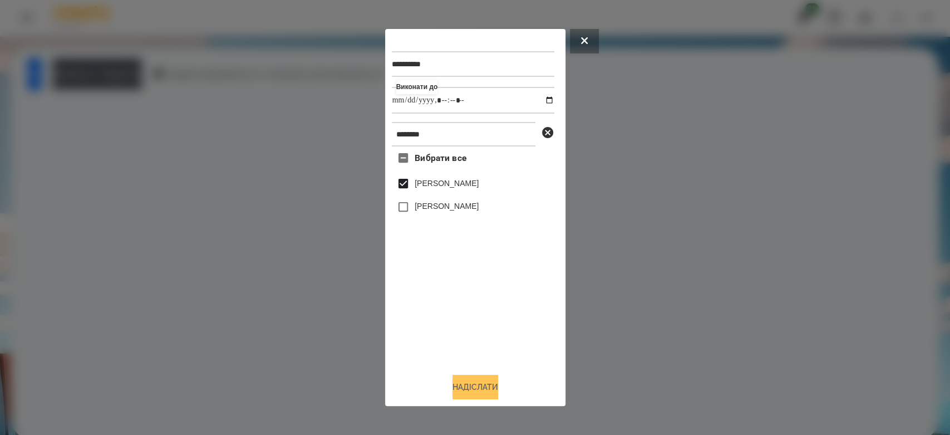
click at [493, 386] on button "Надіслати" at bounding box center [476, 387] width 46 height 24
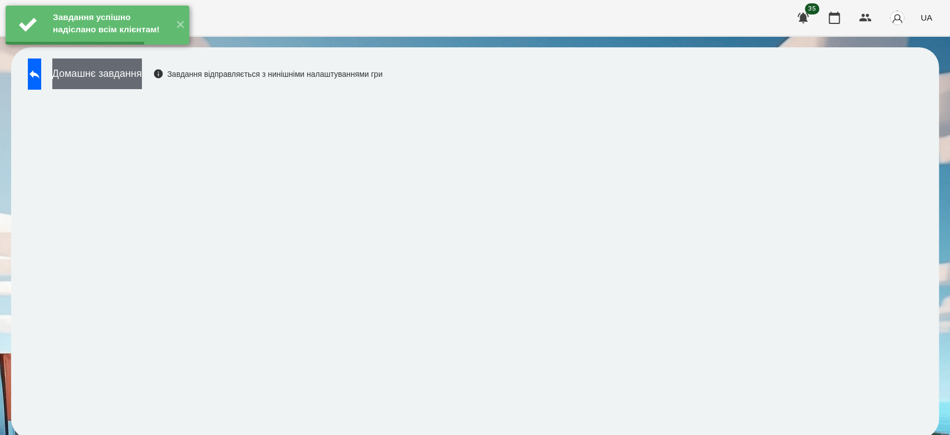
click at [142, 72] on button "Домашнє завдання" at bounding box center [97, 73] width 90 height 31
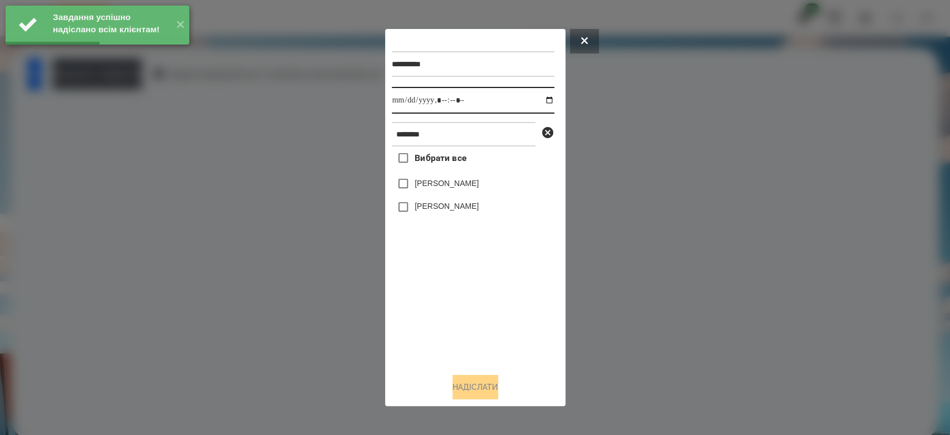
drag, startPoint x: 542, startPoint y: 102, endPoint x: 532, endPoint y: 106, distance: 10.8
click at [542, 102] on input "datetime-local" at bounding box center [473, 100] width 163 height 27
type input "**********"
click at [490, 328] on div "Вибрати все [PERSON_NAME] [PERSON_NAME]" at bounding box center [473, 255] width 163 height 218
click at [447, 186] on label "[PERSON_NAME]" at bounding box center [447, 183] width 64 height 11
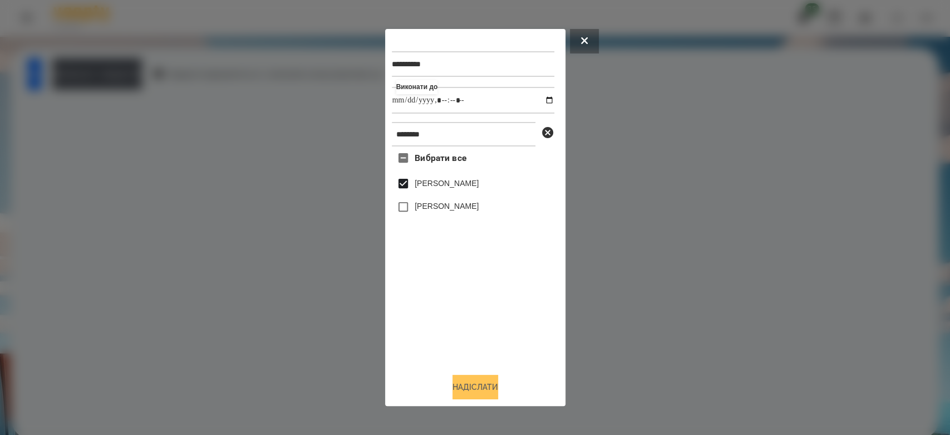
click at [493, 385] on button "Надіслати" at bounding box center [476, 387] width 46 height 24
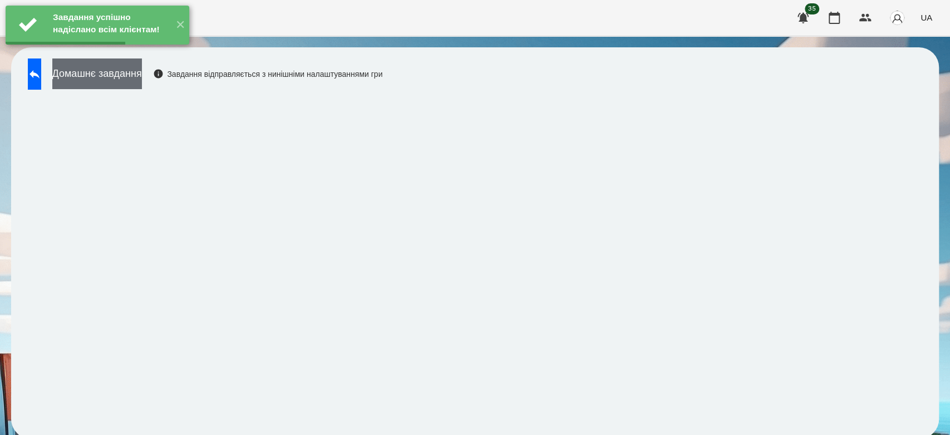
click at [142, 70] on button "Домашнє завдання" at bounding box center [97, 73] width 90 height 31
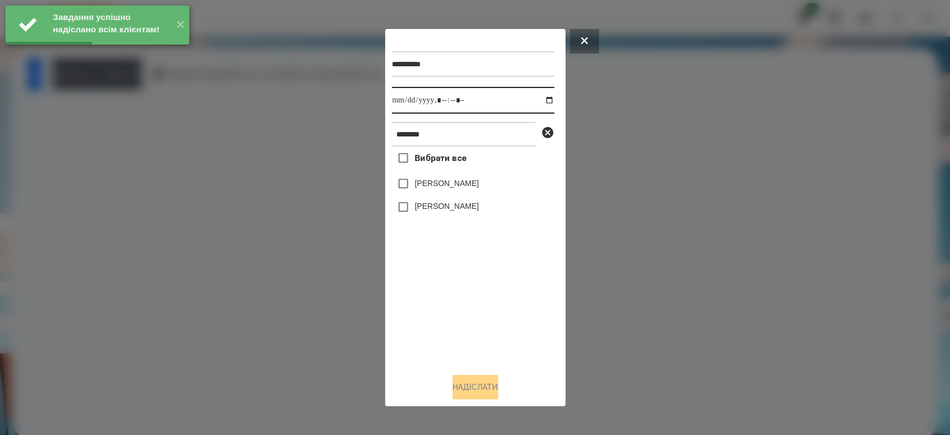
click at [543, 99] on input "datetime-local" at bounding box center [473, 100] width 163 height 27
type input "**********"
click at [482, 350] on div "Вибрати все [PERSON_NAME] [PERSON_NAME]" at bounding box center [473, 255] width 163 height 218
click at [472, 187] on label "[PERSON_NAME]" at bounding box center [447, 183] width 64 height 11
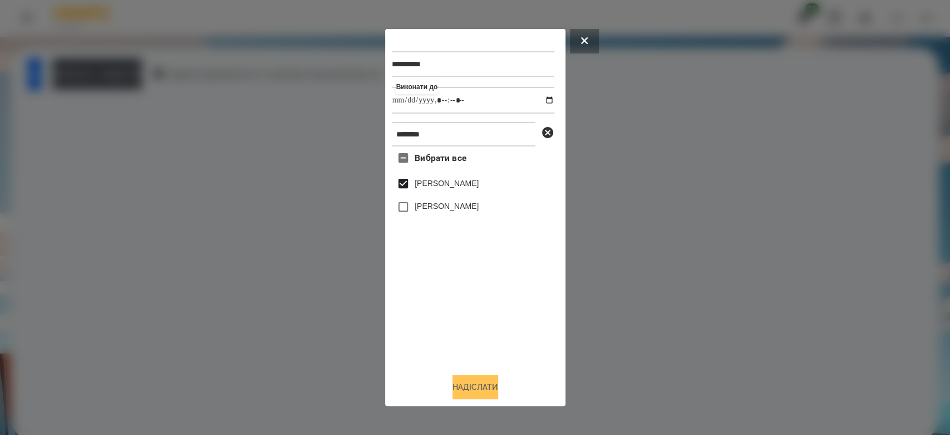
click at [464, 390] on button "Надіслати" at bounding box center [476, 387] width 46 height 24
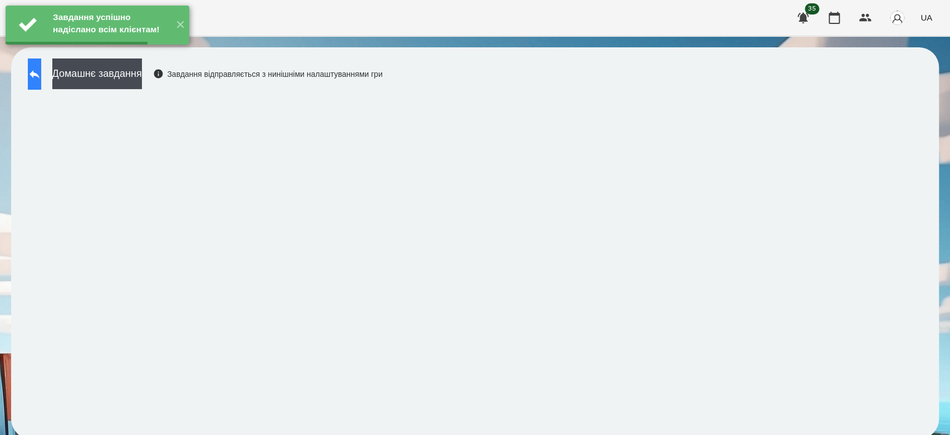
click at [41, 79] on button at bounding box center [34, 73] width 13 height 31
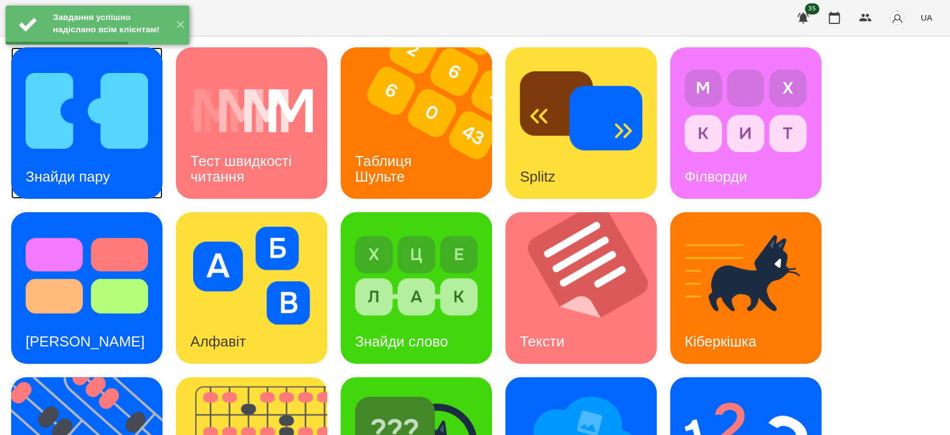
click at [97, 164] on div "Знайди пару" at bounding box center [68, 177] width 114 height 44
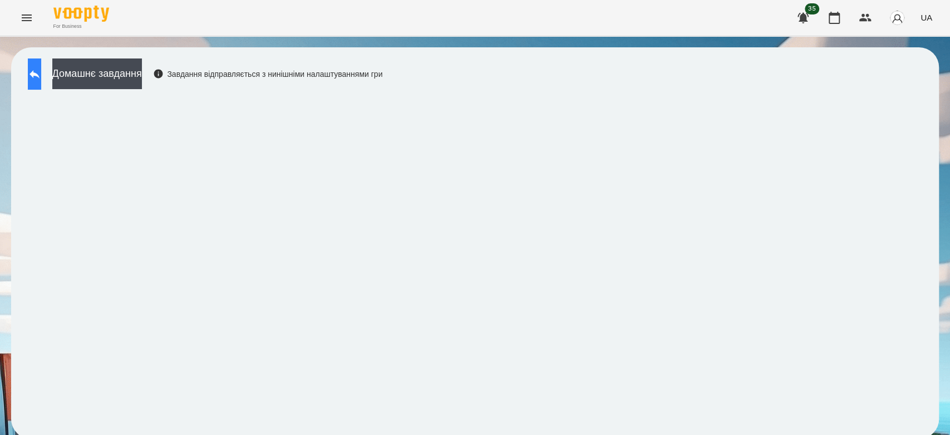
click at [41, 82] on button at bounding box center [34, 73] width 13 height 31
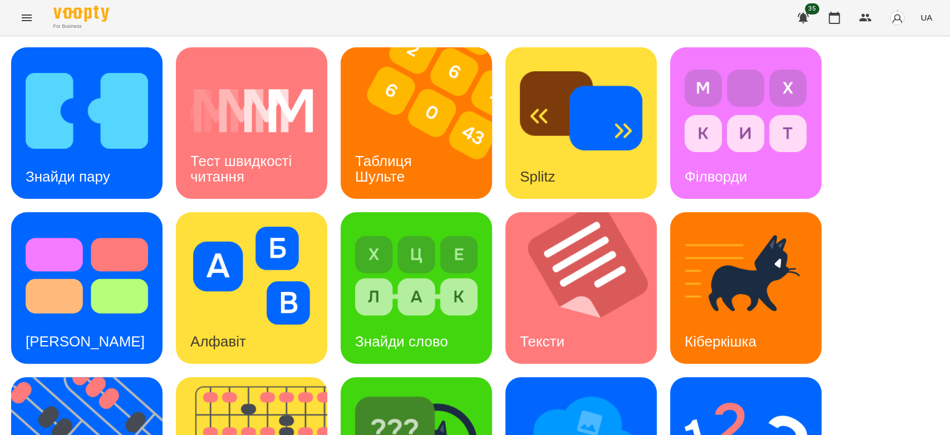
scroll to position [269, 0]
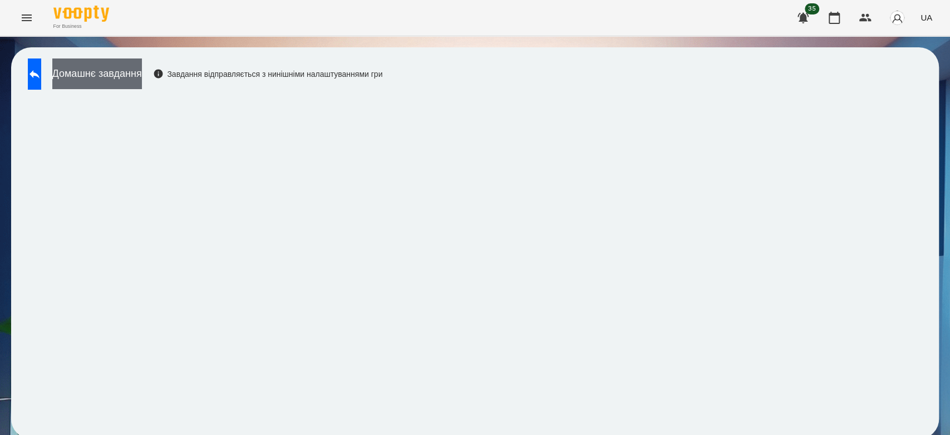
click at [141, 67] on button "Домашнє завдання" at bounding box center [97, 73] width 90 height 31
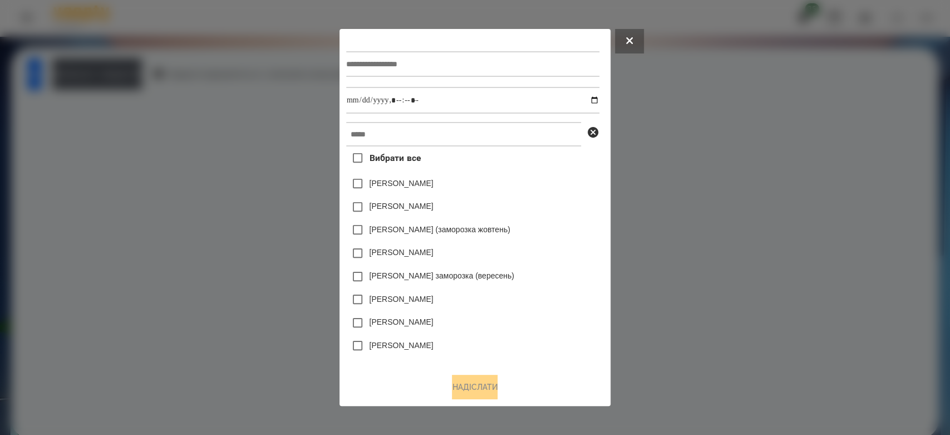
click at [743, 188] on div at bounding box center [475, 217] width 950 height 435
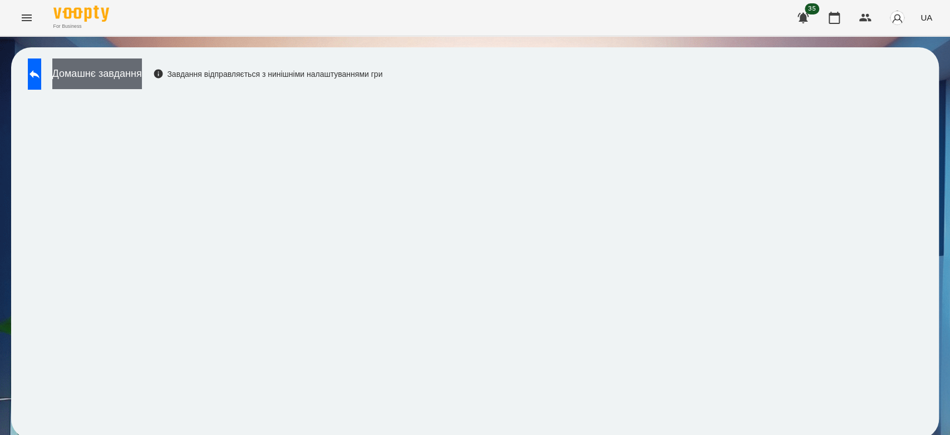
click at [142, 76] on button "Домашнє завдання" at bounding box center [97, 73] width 90 height 31
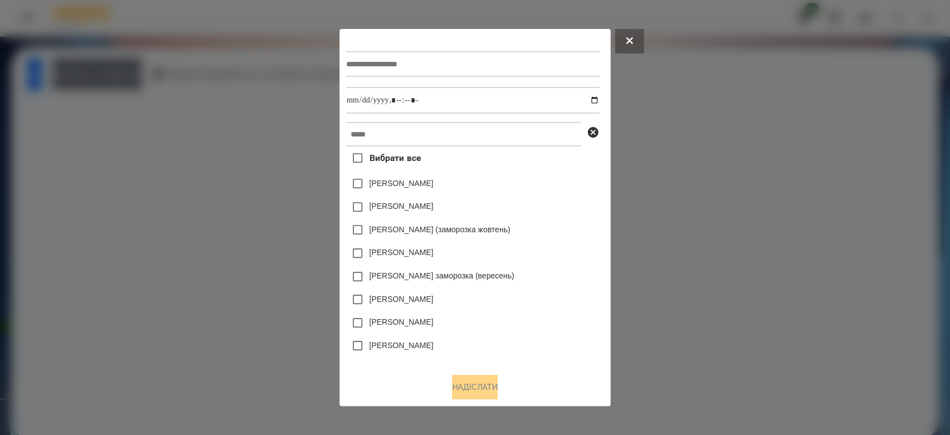
click at [467, 56] on input "text" at bounding box center [472, 64] width 253 height 26
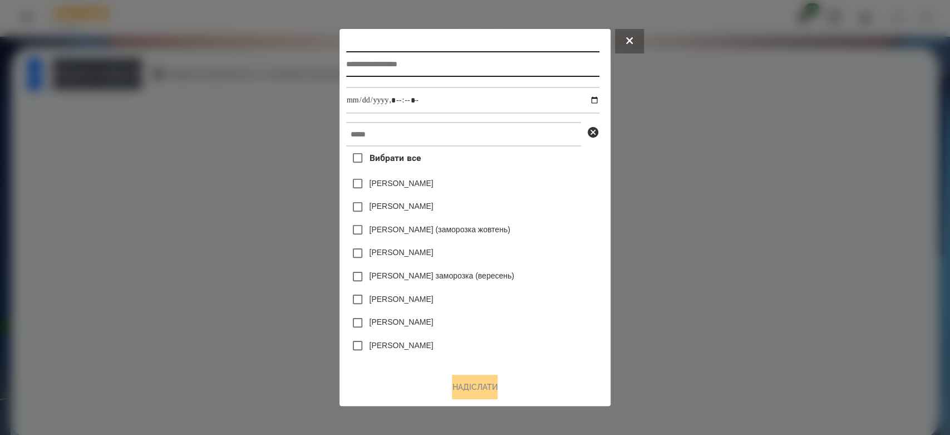
click at [497, 61] on input "text" at bounding box center [472, 64] width 253 height 26
click at [542, 61] on input "text" at bounding box center [472, 64] width 253 height 26
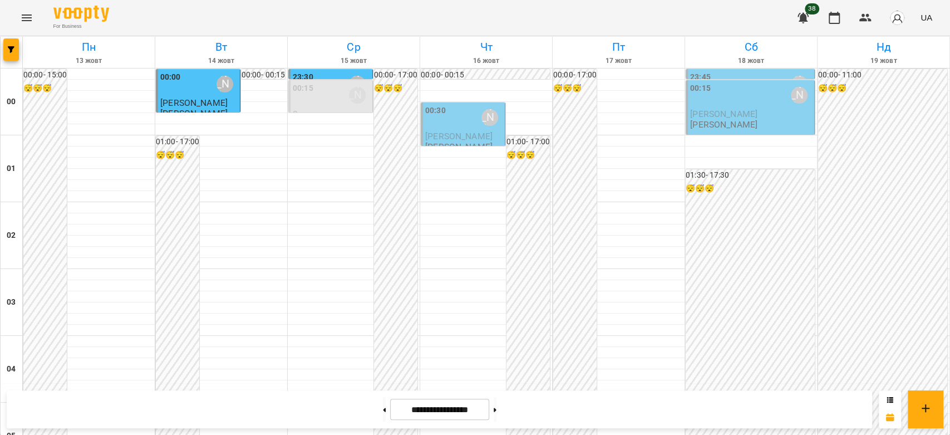
scroll to position [1051, 0]
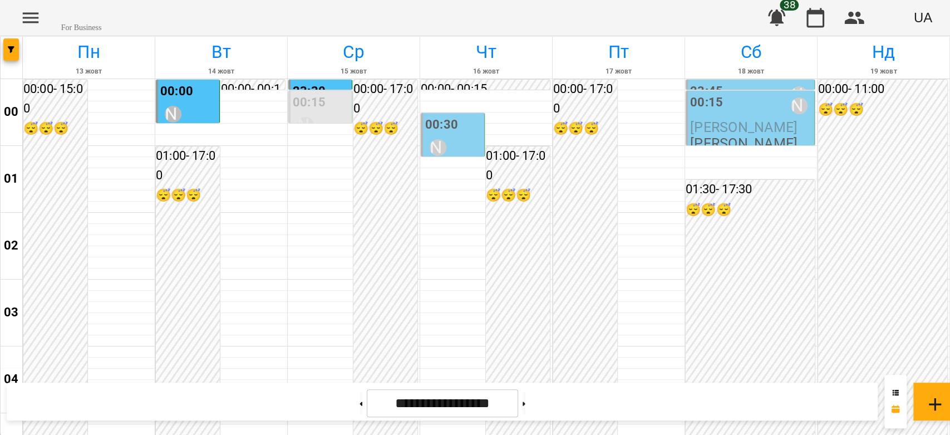
scroll to position [1051, 0]
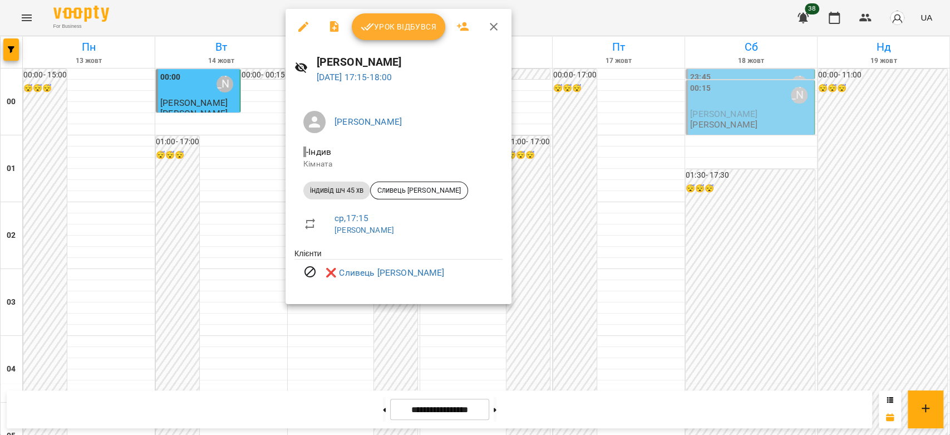
click at [243, 194] on div at bounding box center [475, 217] width 950 height 435
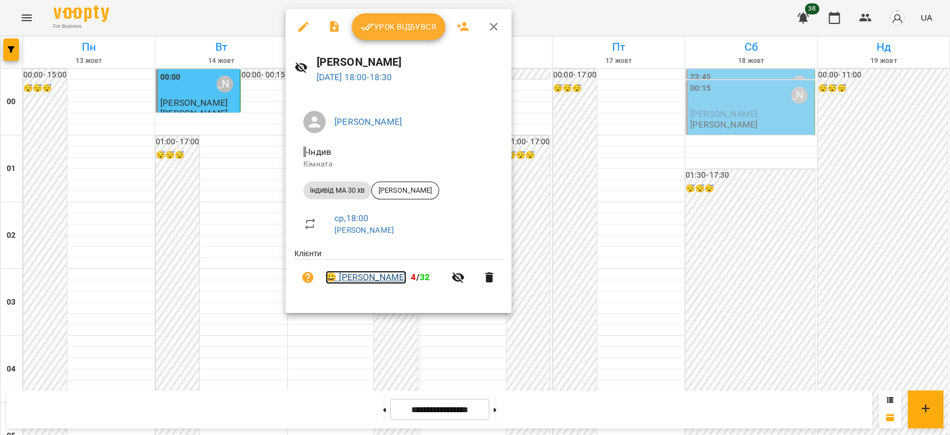
click at [399, 279] on link "😀 Аріна Малофєєва" at bounding box center [366, 277] width 81 height 13
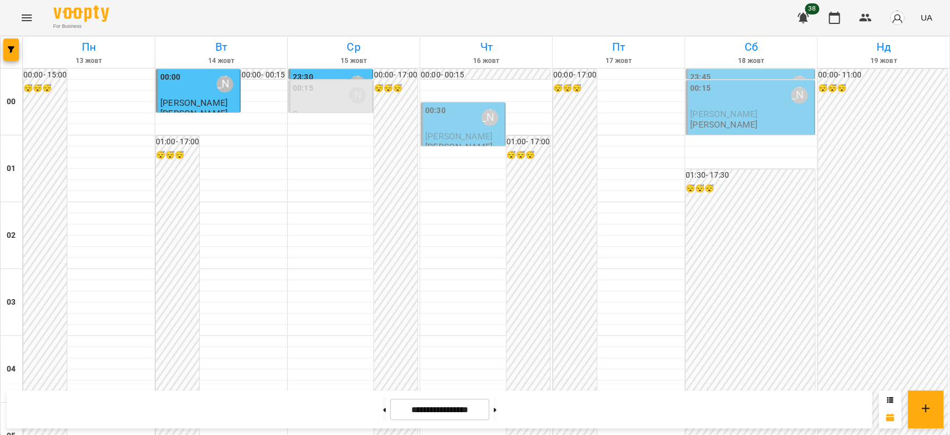
scroll to position [1237, 0]
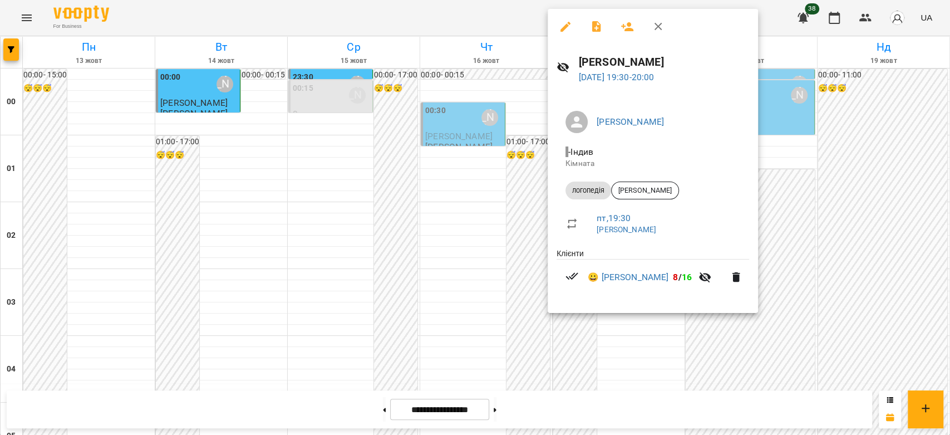
click at [511, 208] on div at bounding box center [475, 217] width 950 height 435
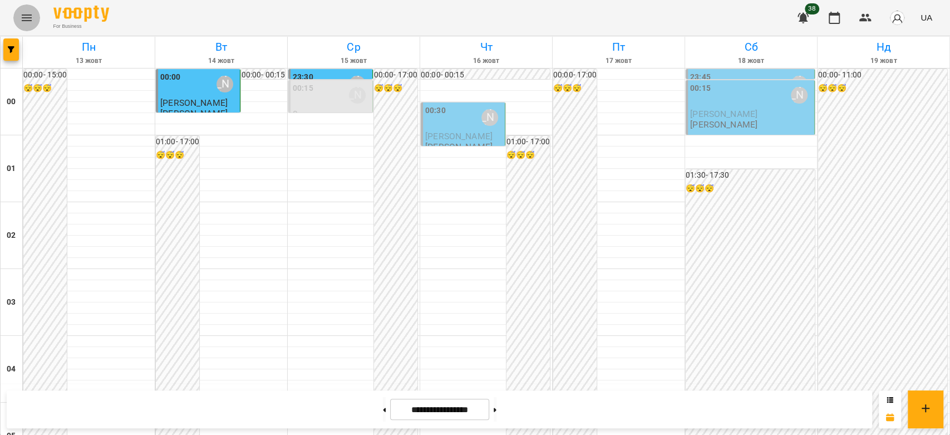
click at [21, 12] on icon "Menu" at bounding box center [26, 17] width 13 height 13
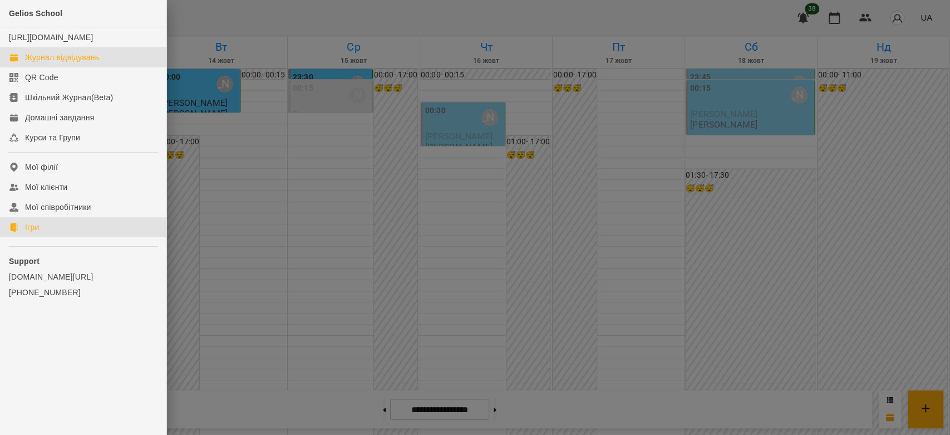
click at [35, 233] on div "Ігри" at bounding box center [32, 227] width 14 height 11
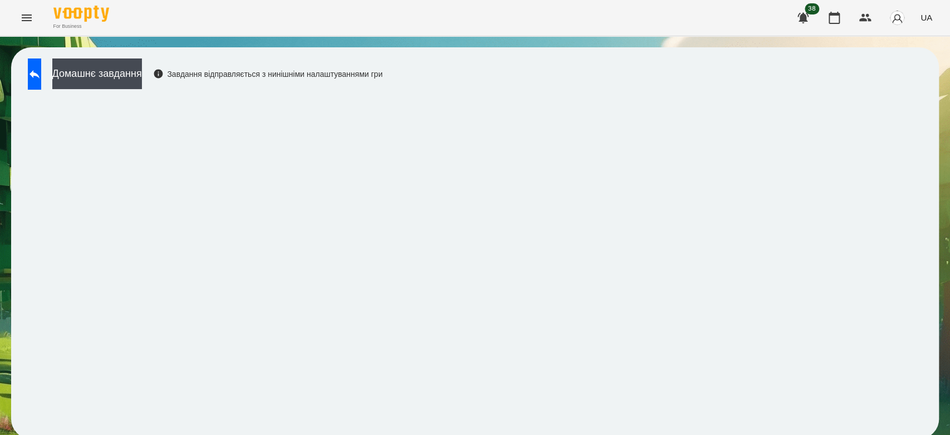
click at [35, 17] on button "Menu" at bounding box center [26, 17] width 27 height 27
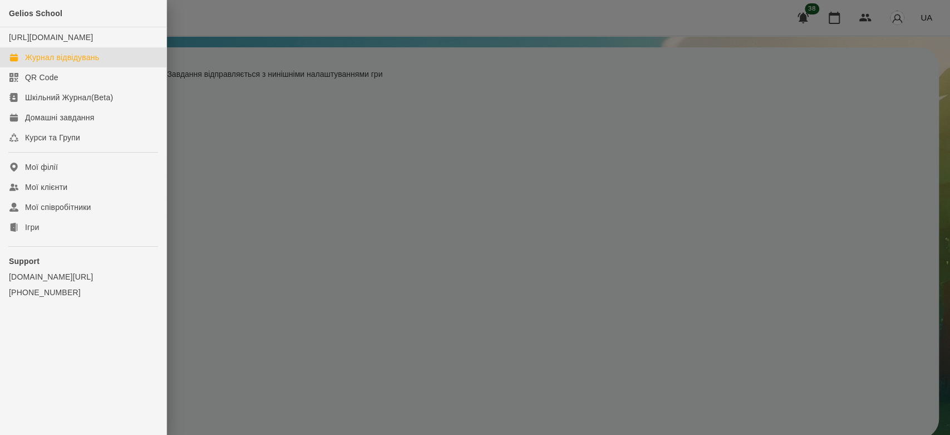
click at [79, 63] on div "Журнал відвідувань" at bounding box center [62, 57] width 74 height 11
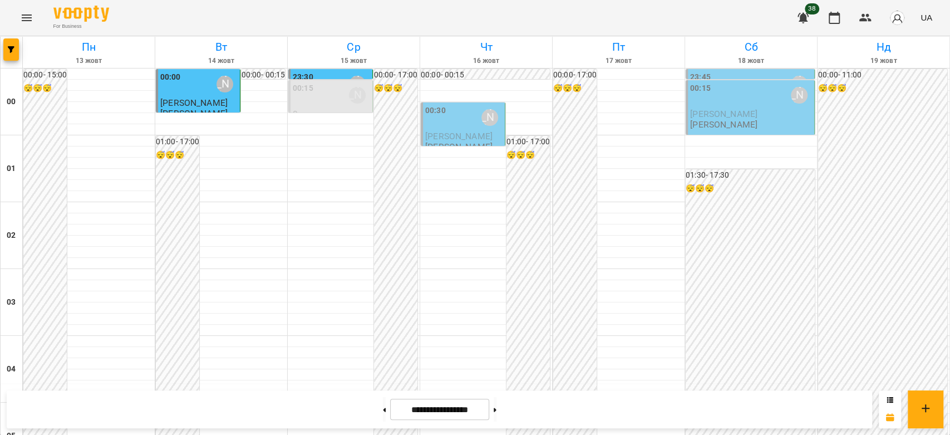
scroll to position [1175, 0]
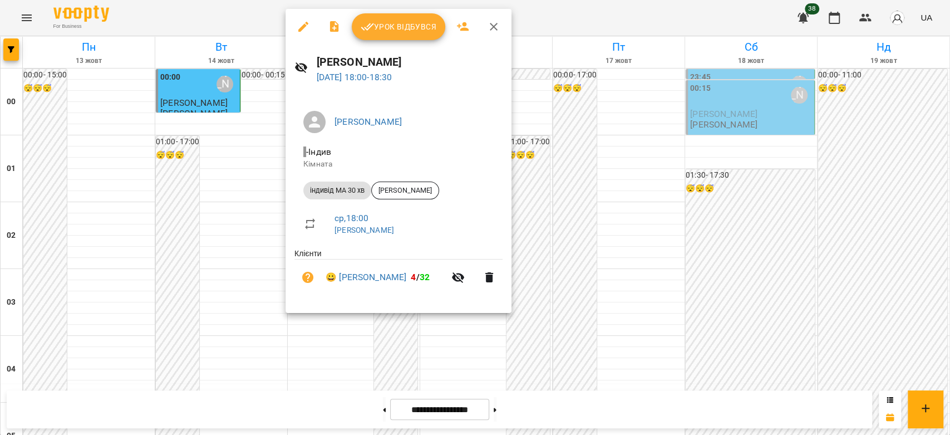
click at [395, 23] on span "Урок відбувся" at bounding box center [399, 26] width 76 height 13
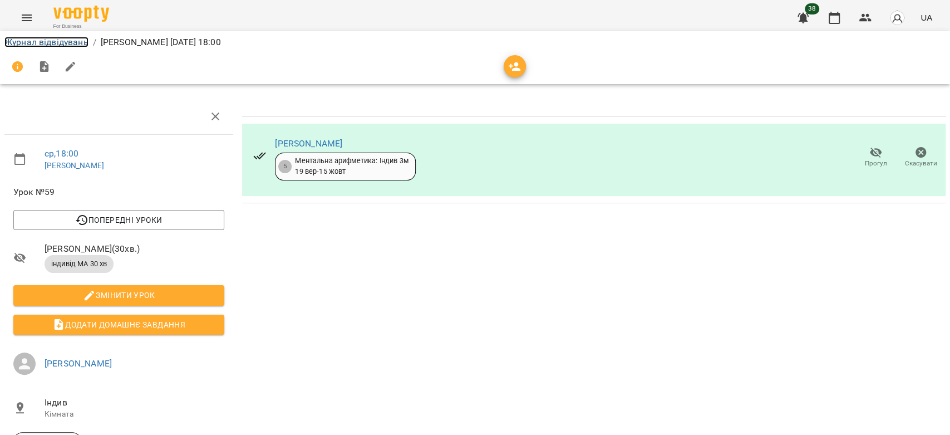
click at [66, 46] on link "Журнал відвідувань" at bounding box center [46, 42] width 84 height 11
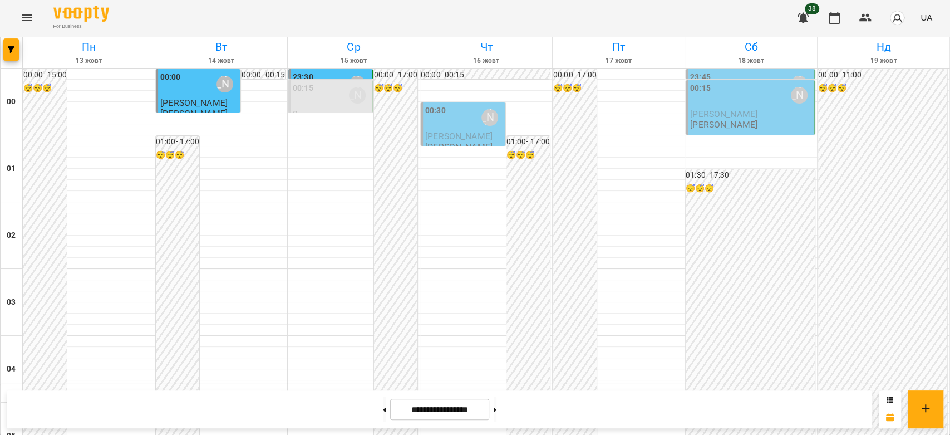
scroll to position [1113, 0]
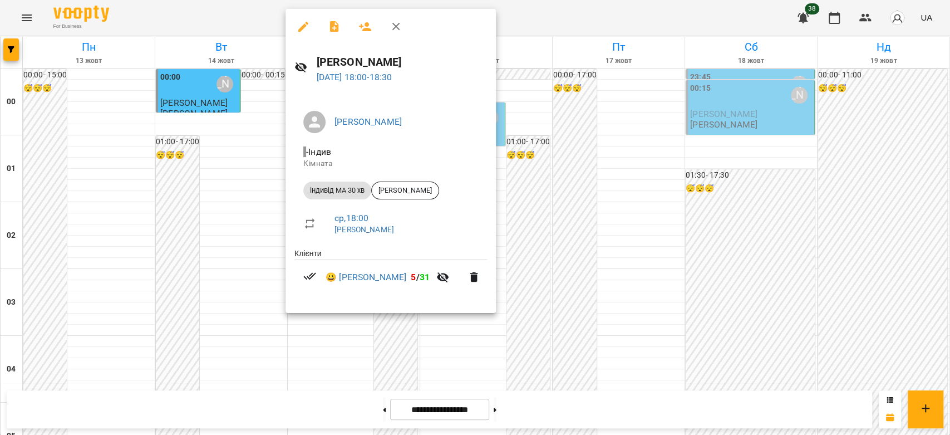
click at [656, 225] on div at bounding box center [475, 217] width 950 height 435
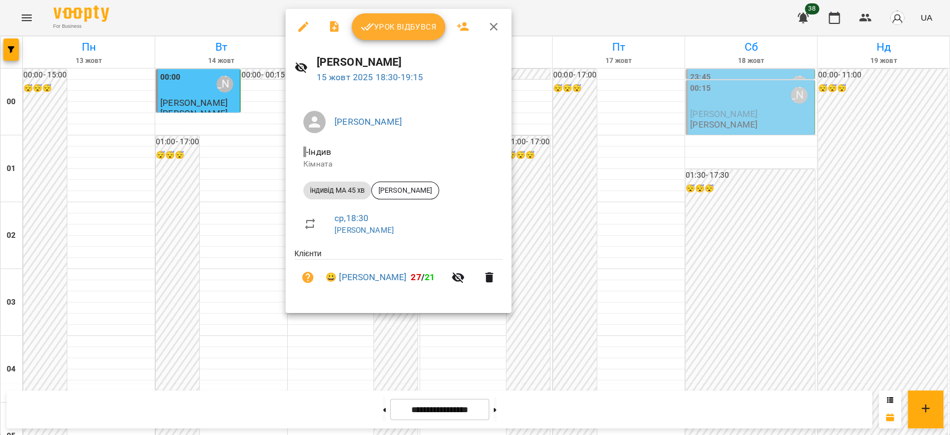
click at [381, 21] on span "Урок відбувся" at bounding box center [399, 26] width 76 height 13
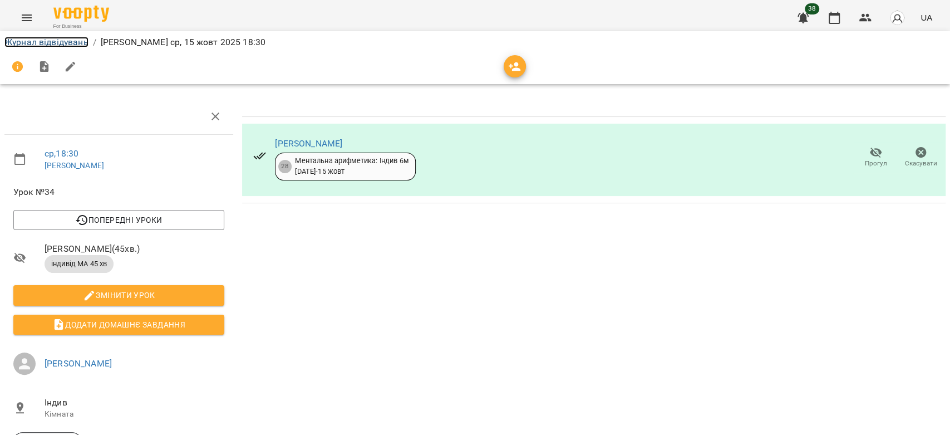
click at [40, 46] on link "Журнал відвідувань" at bounding box center [46, 42] width 84 height 11
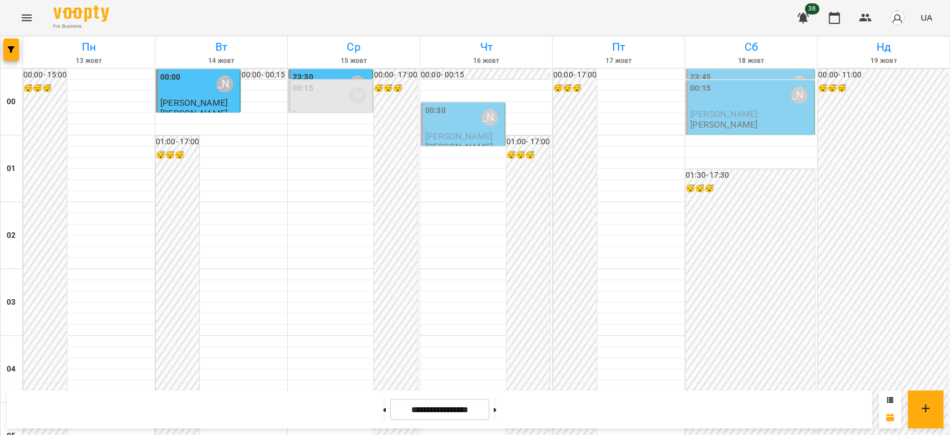
scroll to position [1113, 0]
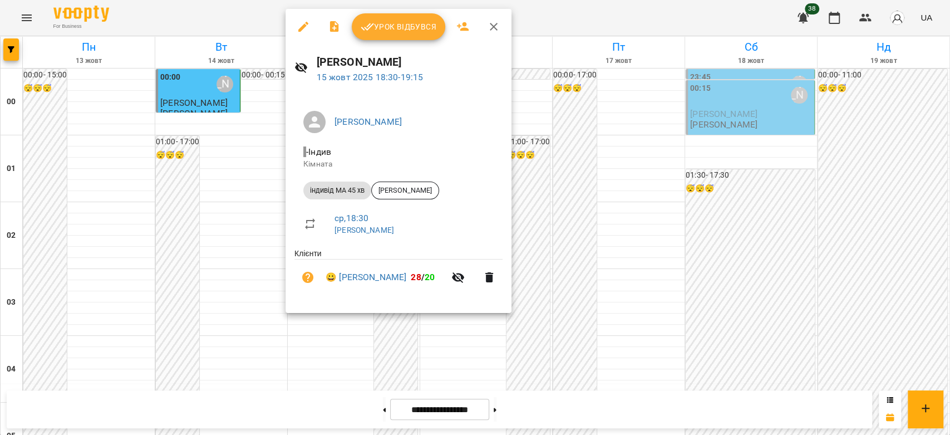
click at [392, 26] on span "Урок відбувся" at bounding box center [399, 26] width 76 height 13
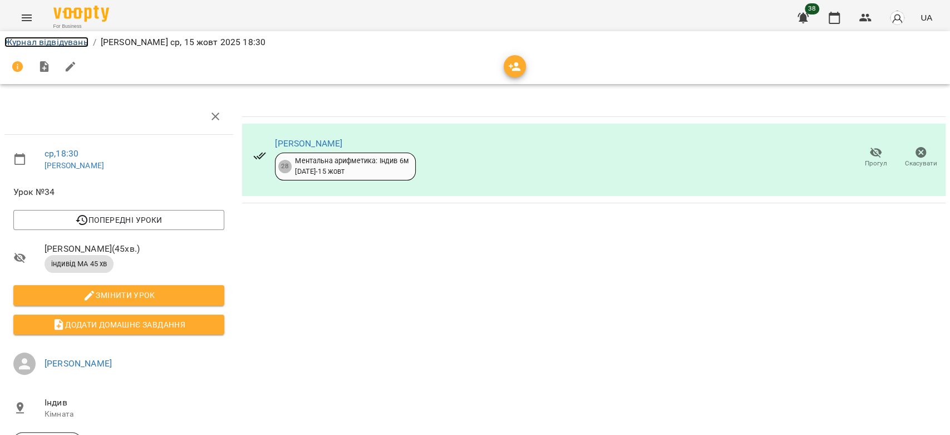
click at [10, 42] on link "Журнал відвідувань" at bounding box center [46, 42] width 84 height 11
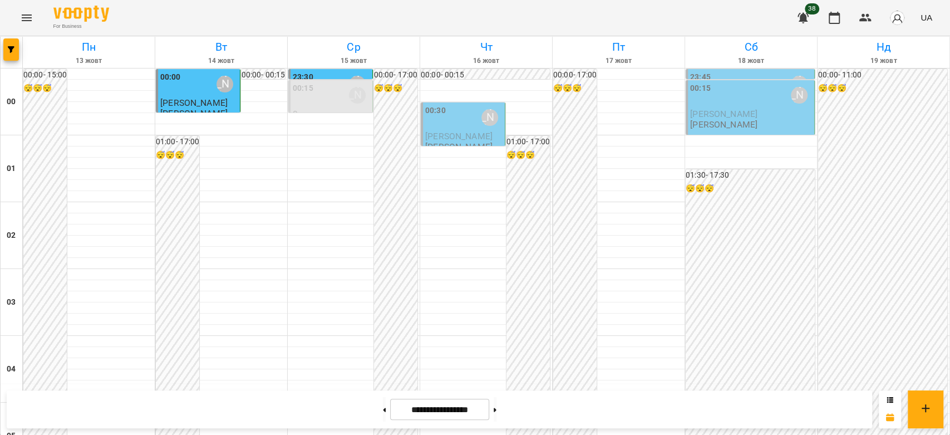
scroll to position [1175, 0]
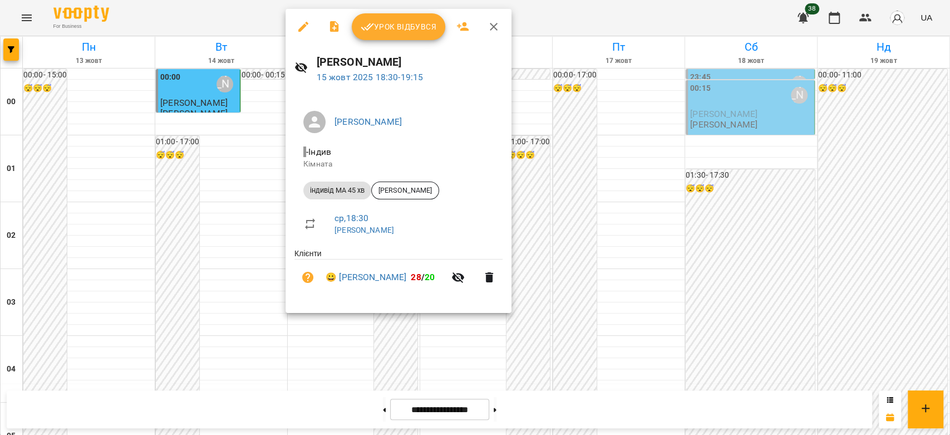
click at [295, 24] on button "button" at bounding box center [303, 26] width 27 height 27
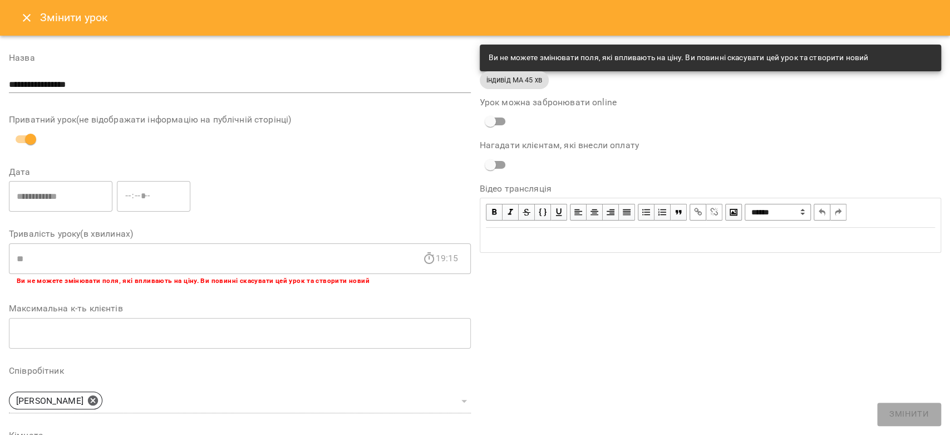
click at [32, 16] on icon "Close" at bounding box center [26, 17] width 13 height 13
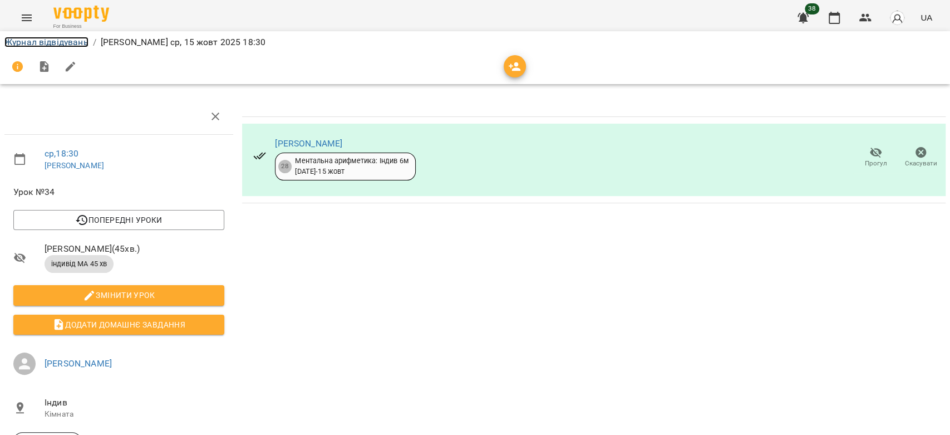
click at [49, 41] on link "Журнал відвідувань" at bounding box center [46, 42] width 84 height 11
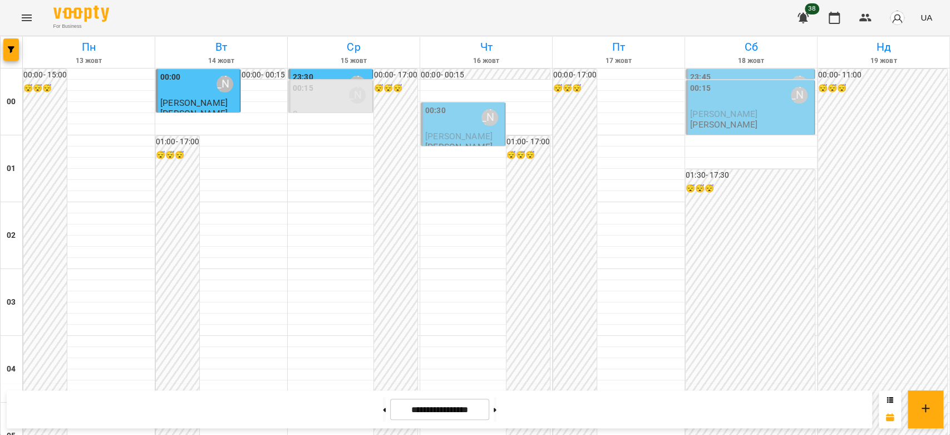
scroll to position [1163, 0]
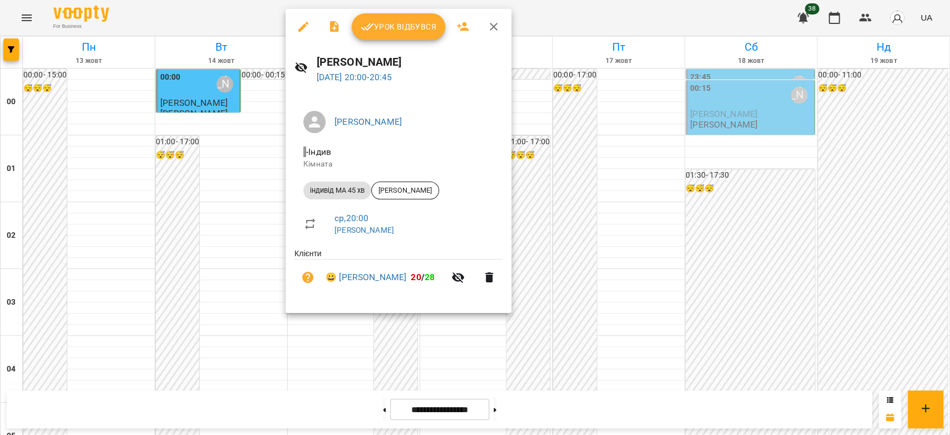
click at [553, 208] on div at bounding box center [475, 217] width 950 height 435
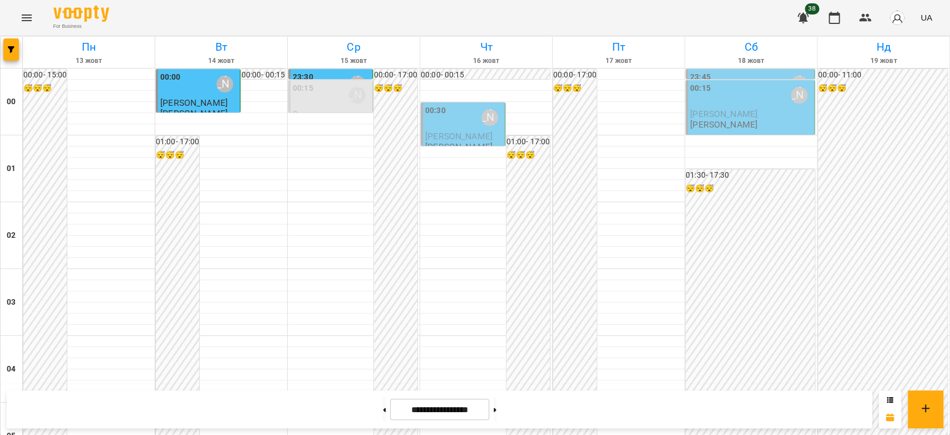
scroll to position [0, 0]
